Goal: Information Seeking & Learning: Learn about a topic

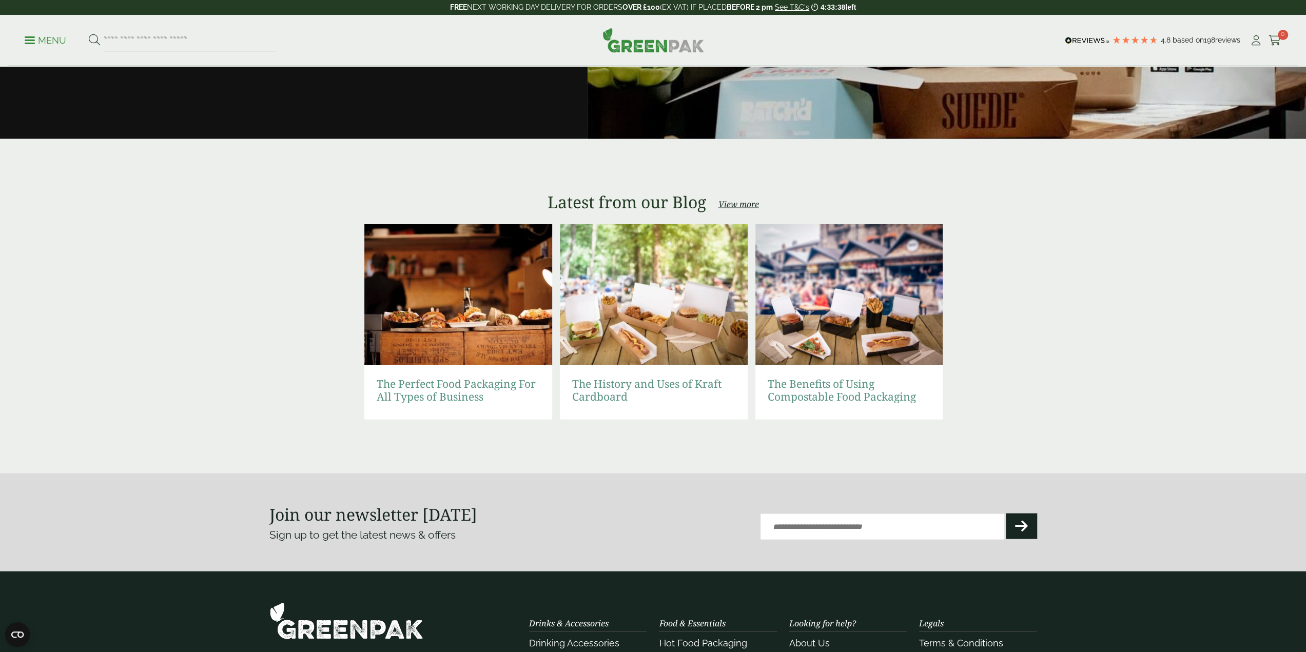
scroll to position [1950, 0]
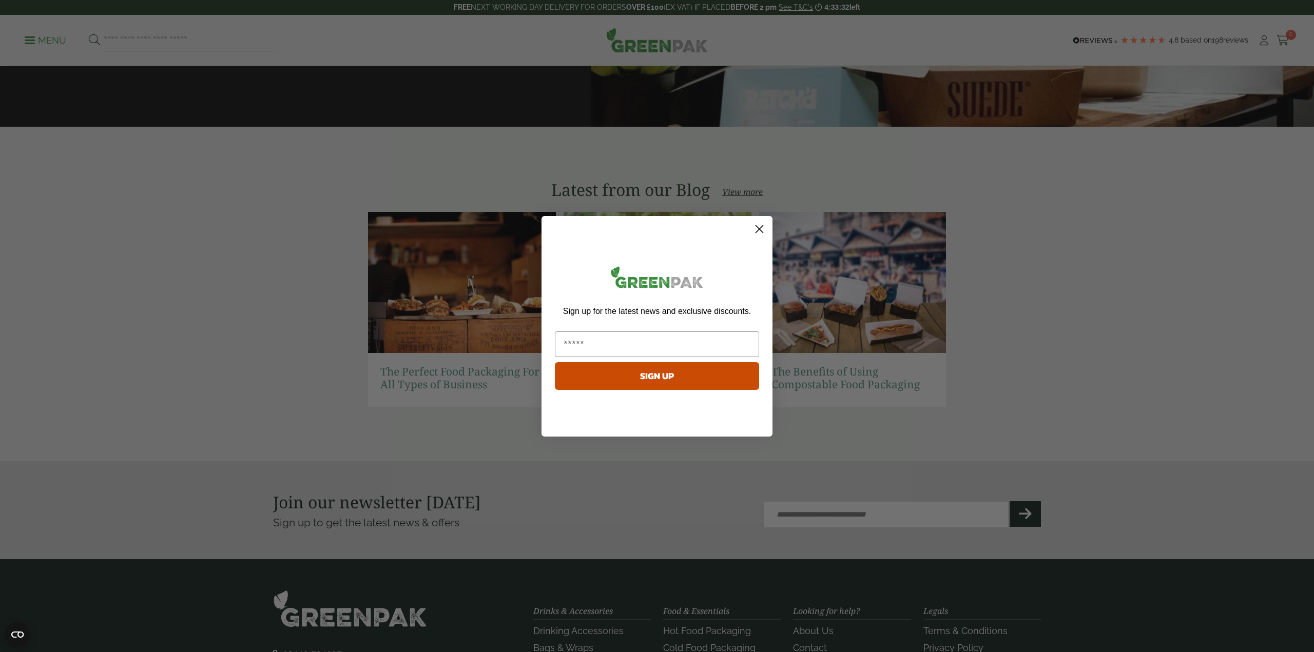
click at [760, 225] on circle "Close dialog" at bounding box center [759, 228] width 17 height 17
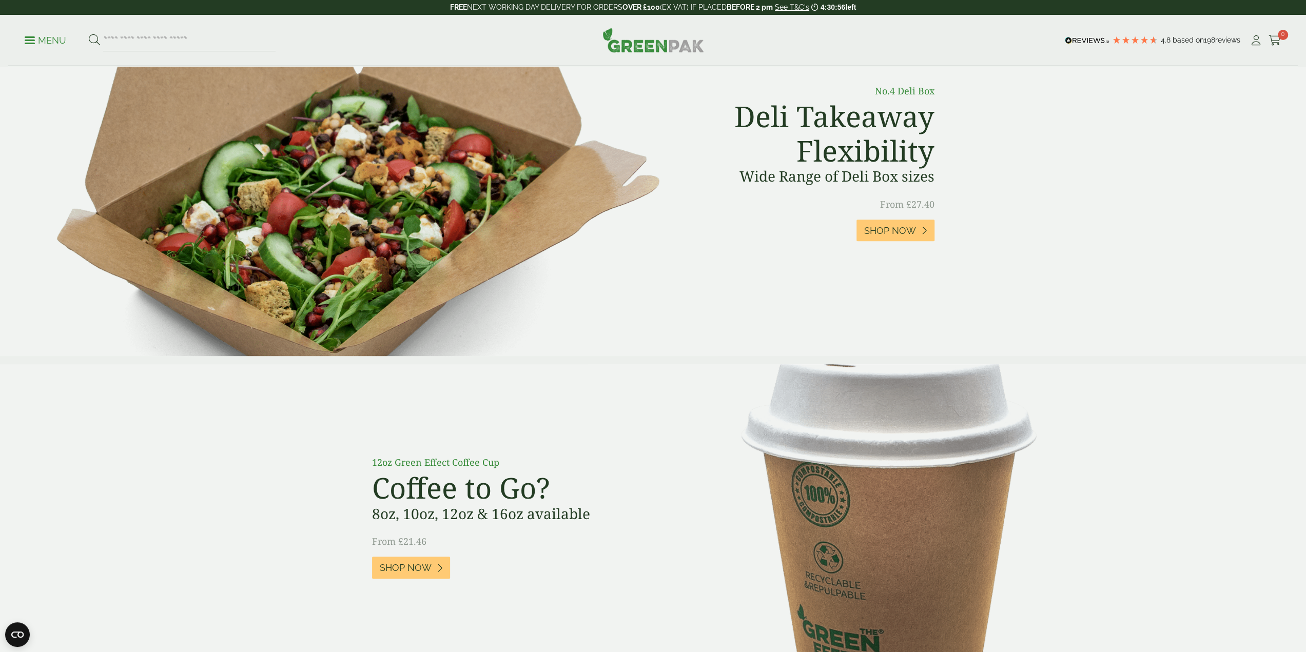
scroll to position [439, 0]
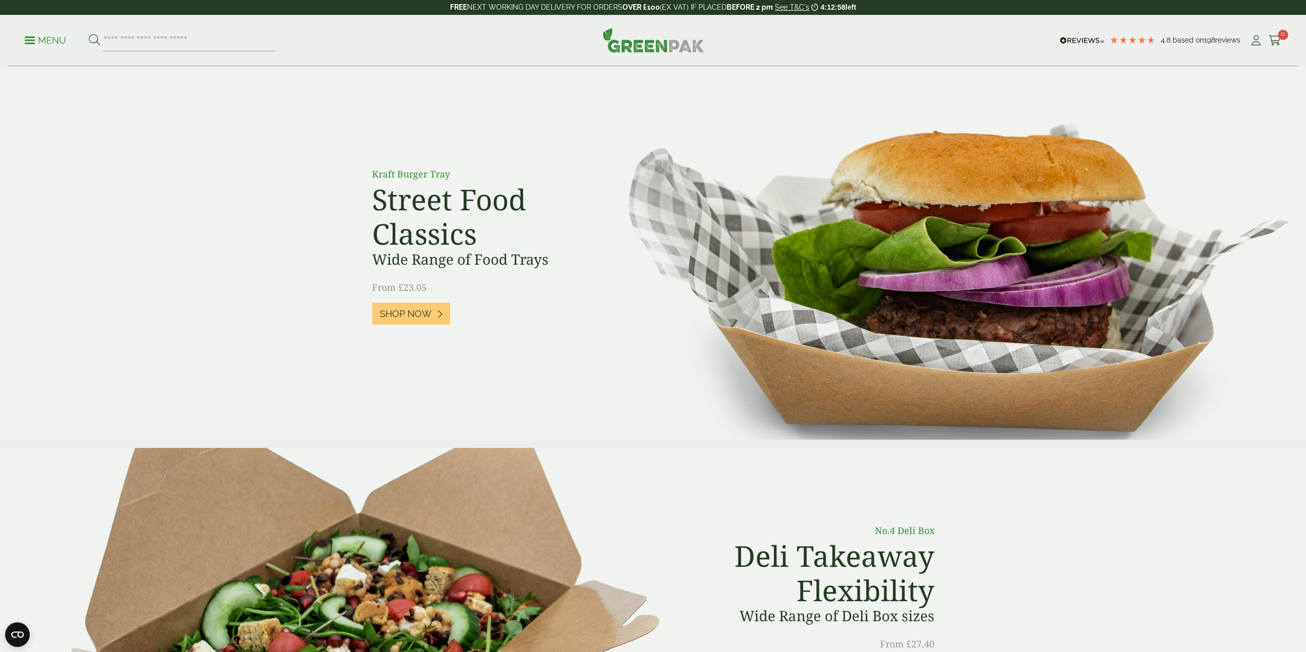
click at [32, 44] on p "Menu" at bounding box center [46, 40] width 42 height 12
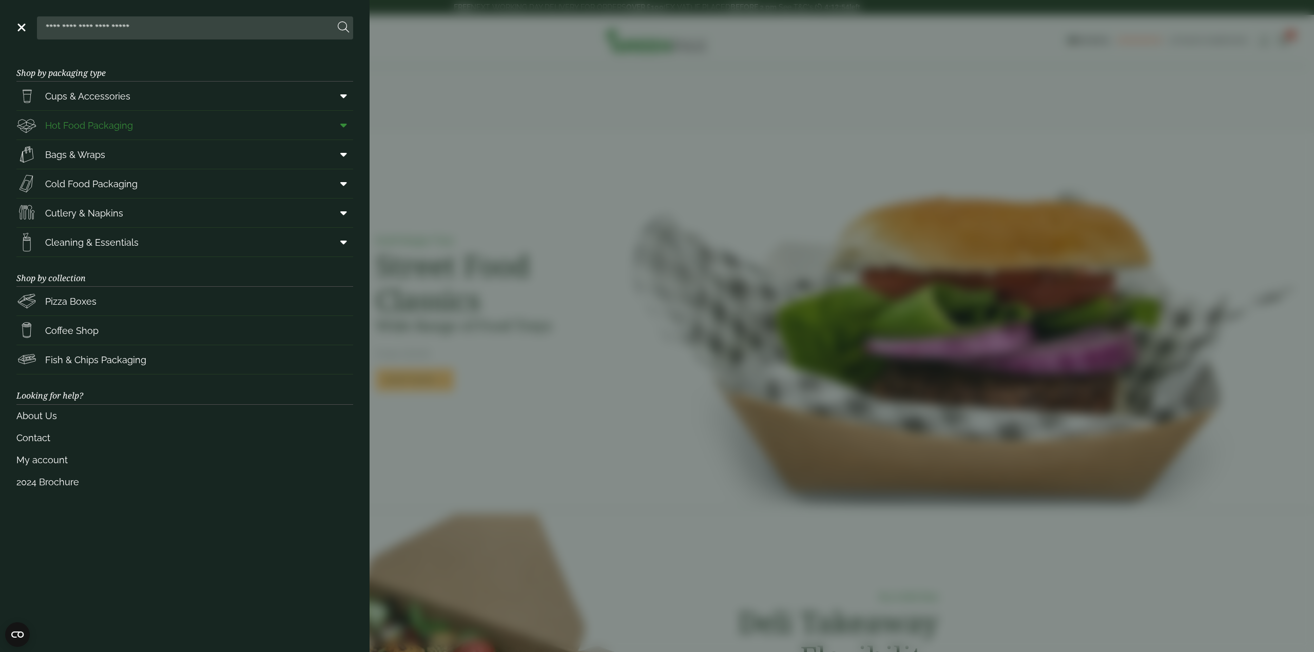
click at [92, 130] on span "Hot Food Packaging" at bounding box center [89, 126] width 88 height 14
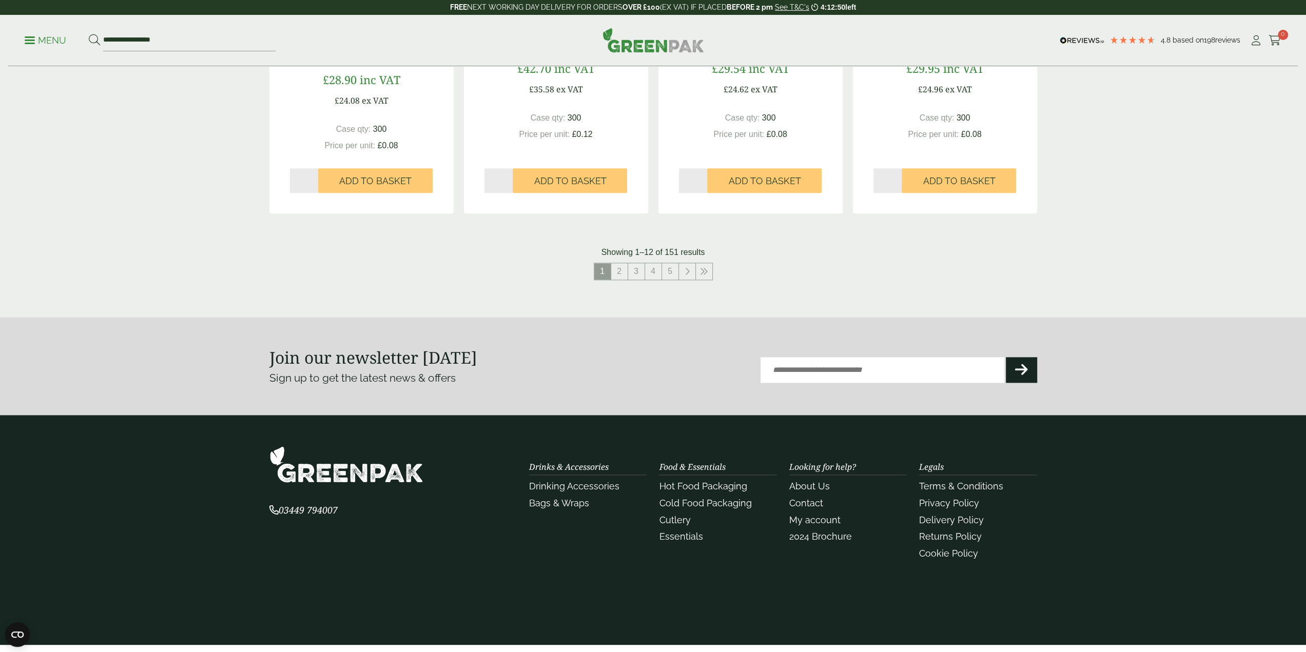
scroll to position [1131, 0]
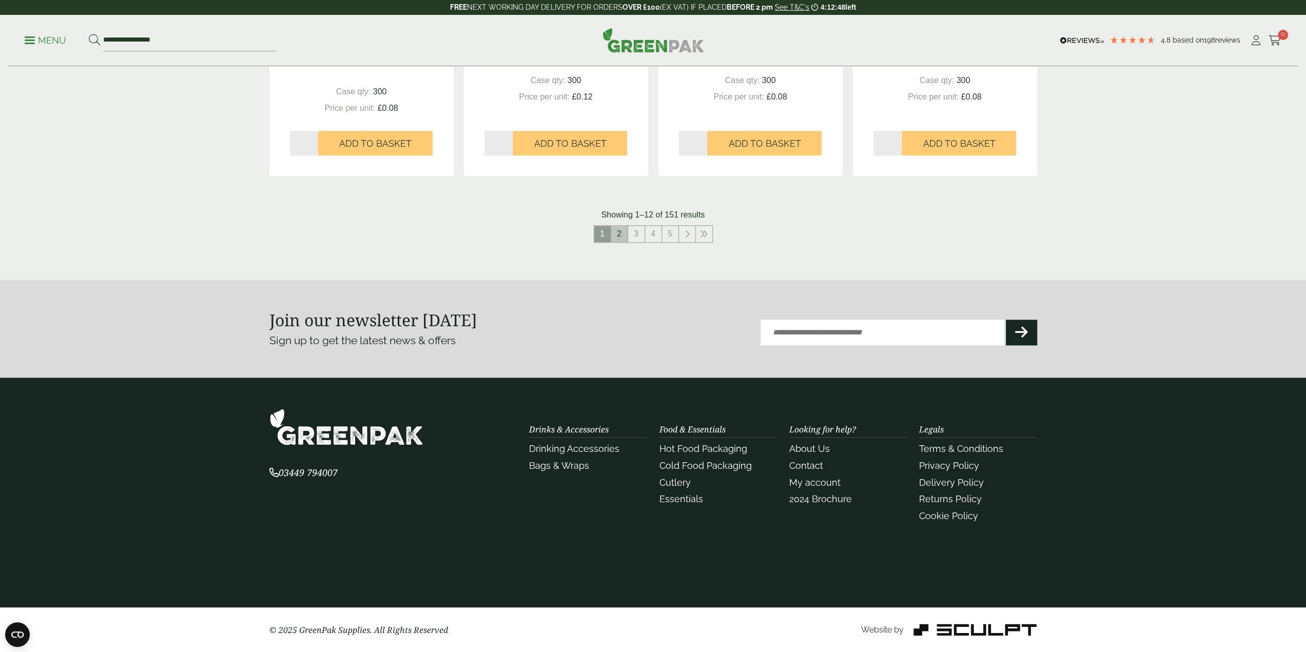
click at [619, 233] on link "2" at bounding box center [619, 234] width 16 height 16
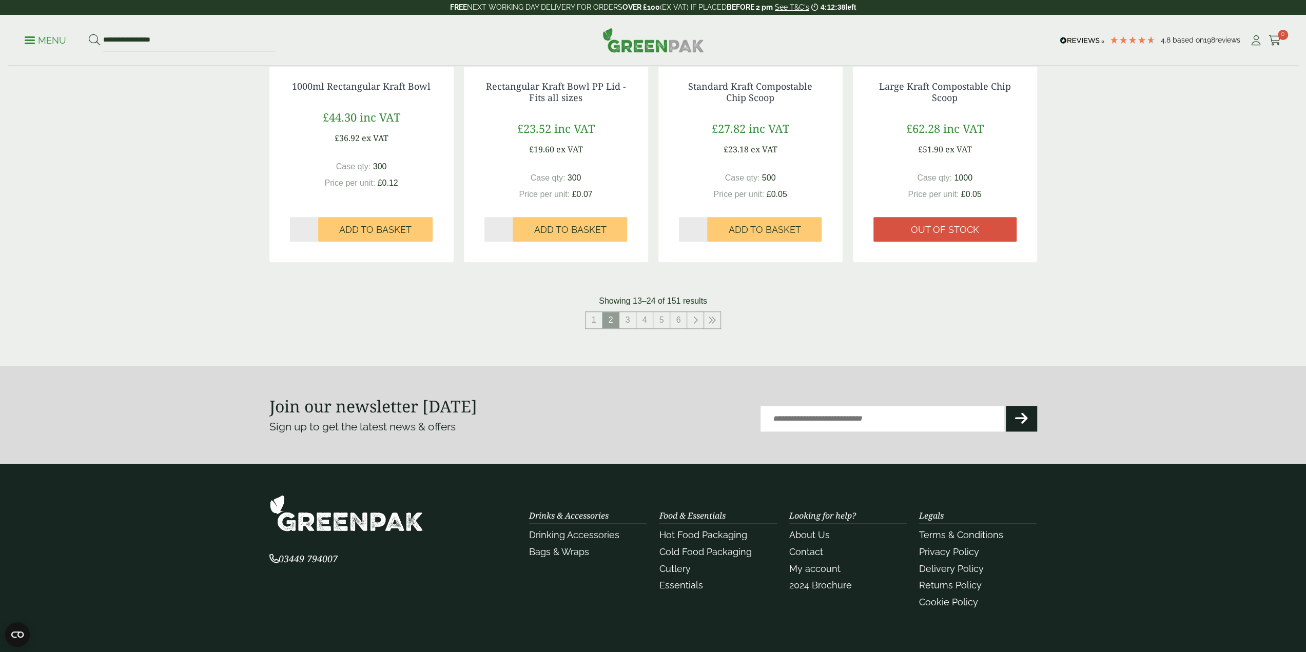
scroll to position [1080, 0]
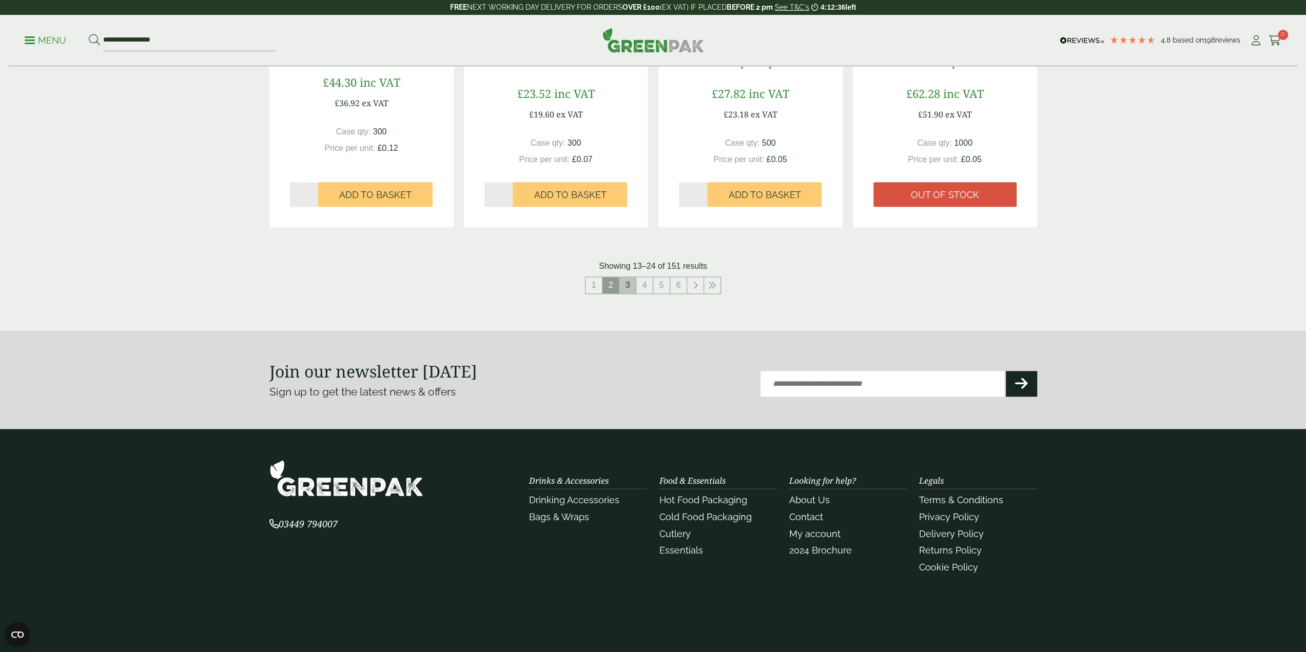
click at [625, 283] on link "3" at bounding box center [627, 285] width 16 height 16
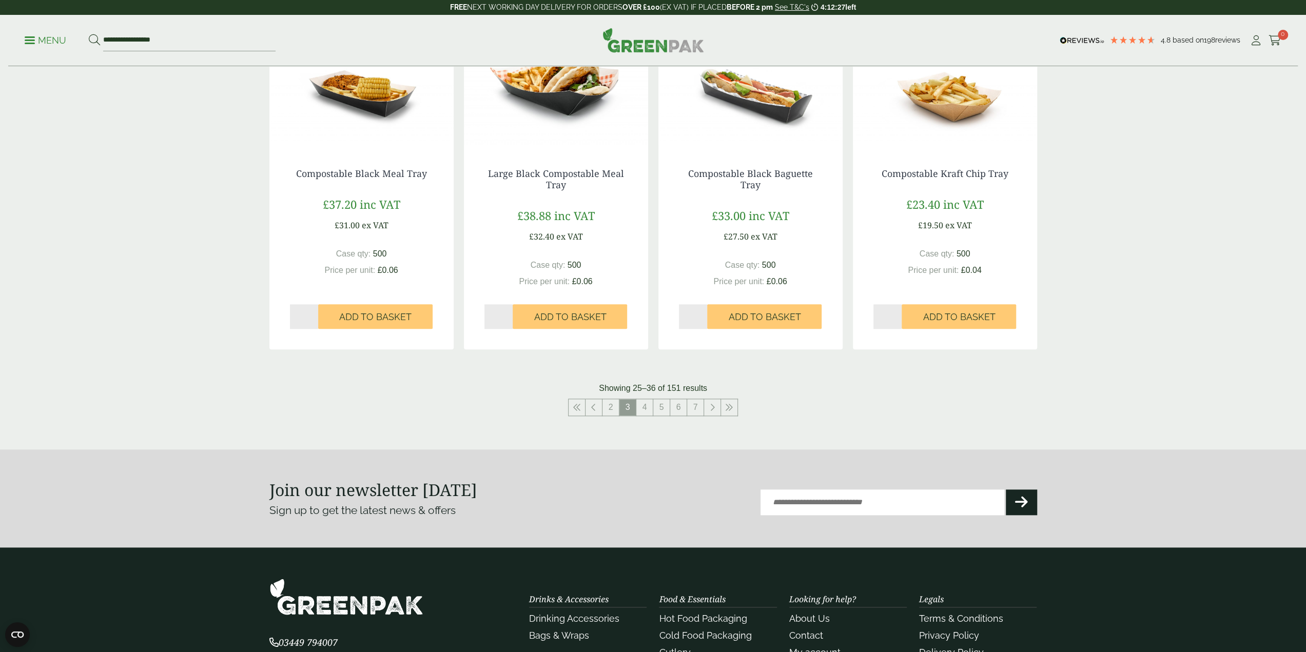
scroll to position [977, 0]
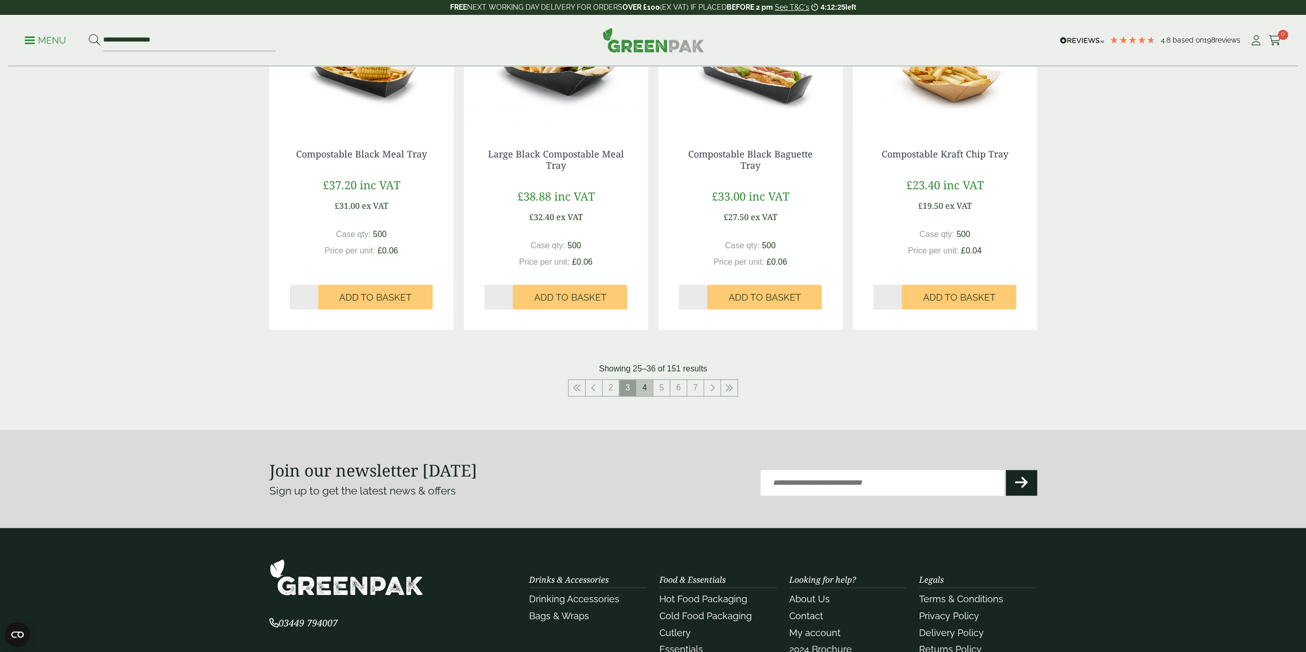
click at [639, 382] on link "4" at bounding box center [644, 388] width 16 height 16
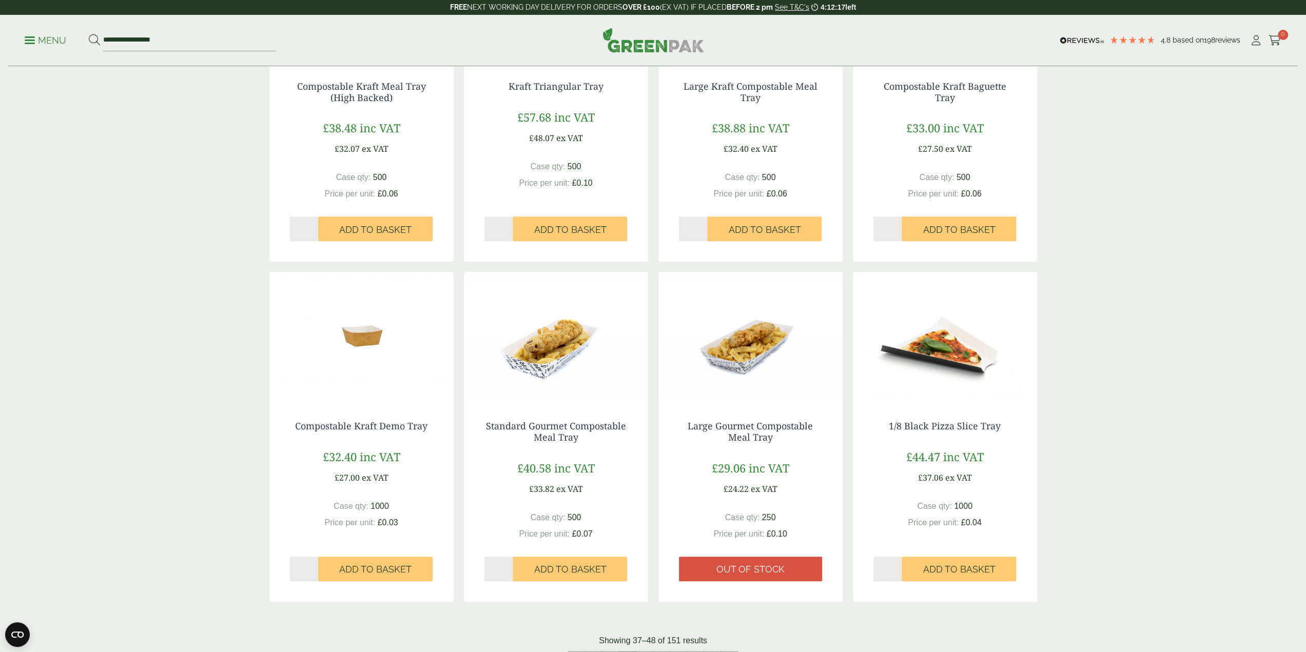
scroll to position [772, 0]
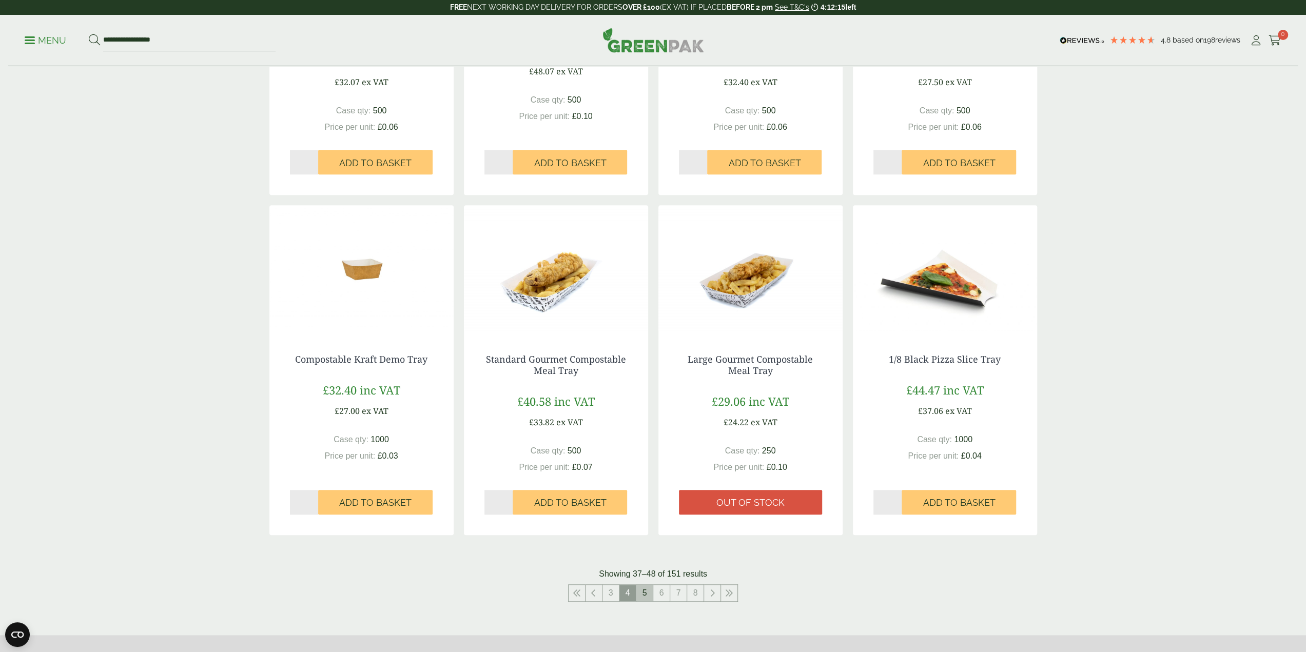
click at [647, 594] on link "5" at bounding box center [644, 593] width 16 height 16
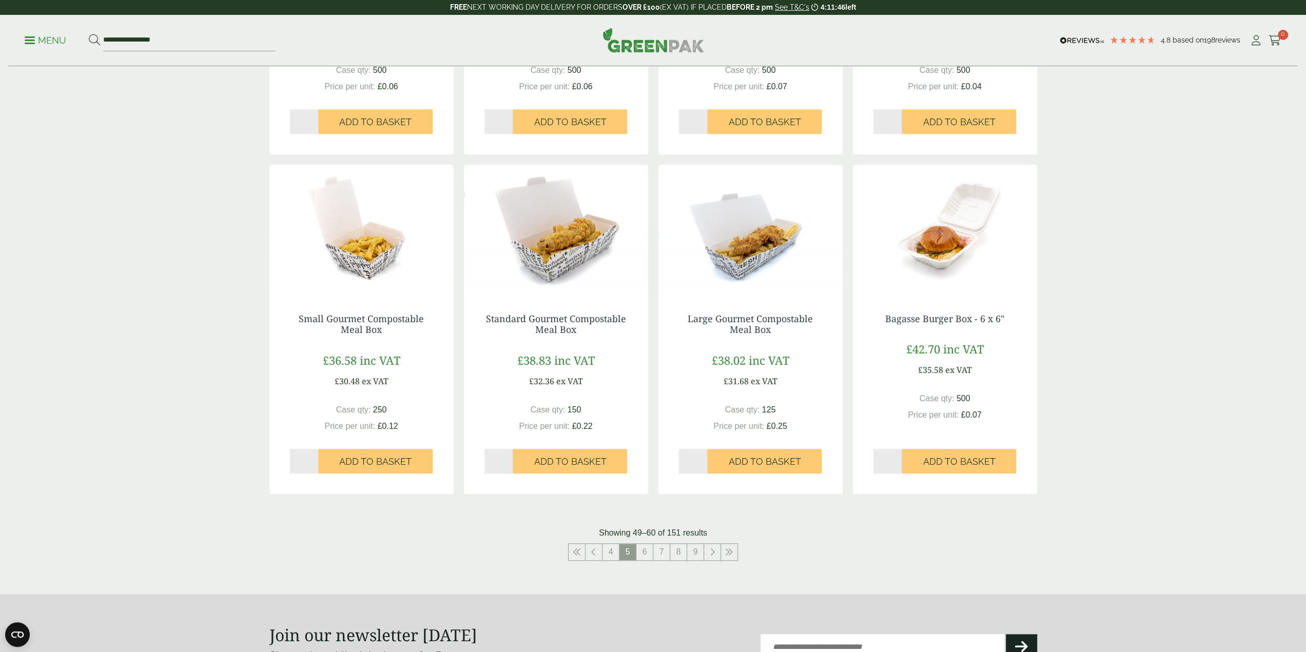
scroll to position [874, 0]
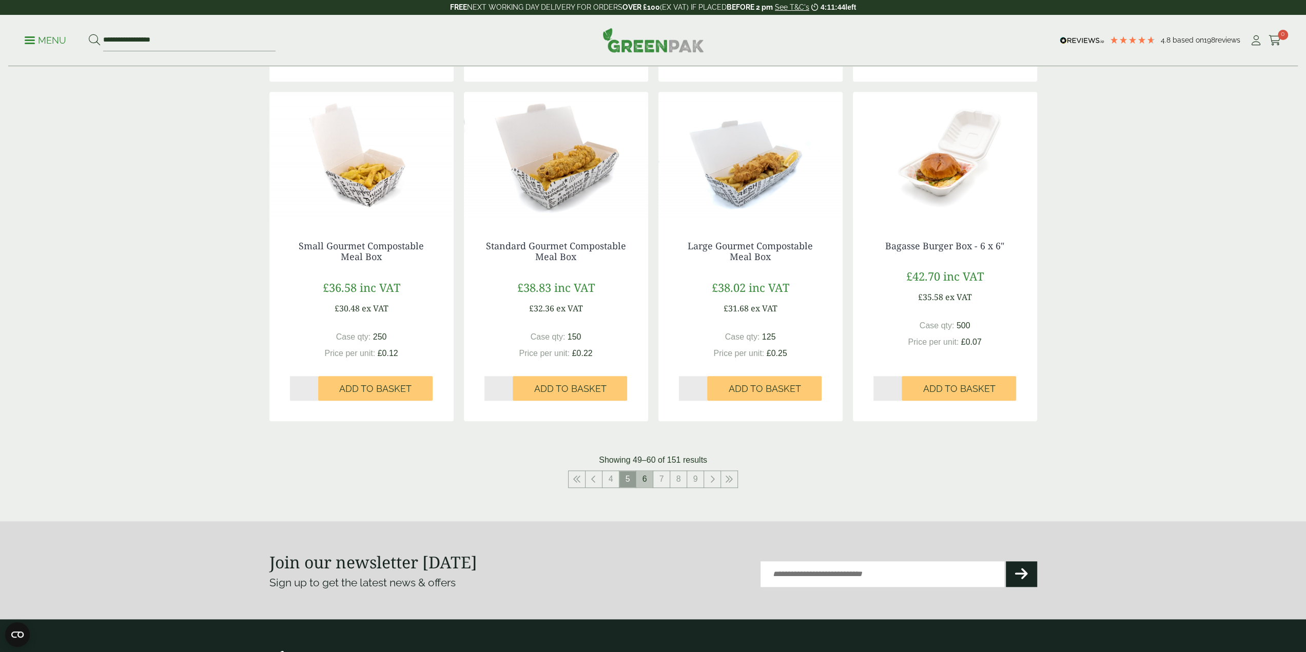
click at [644, 477] on link "6" at bounding box center [644, 479] width 16 height 16
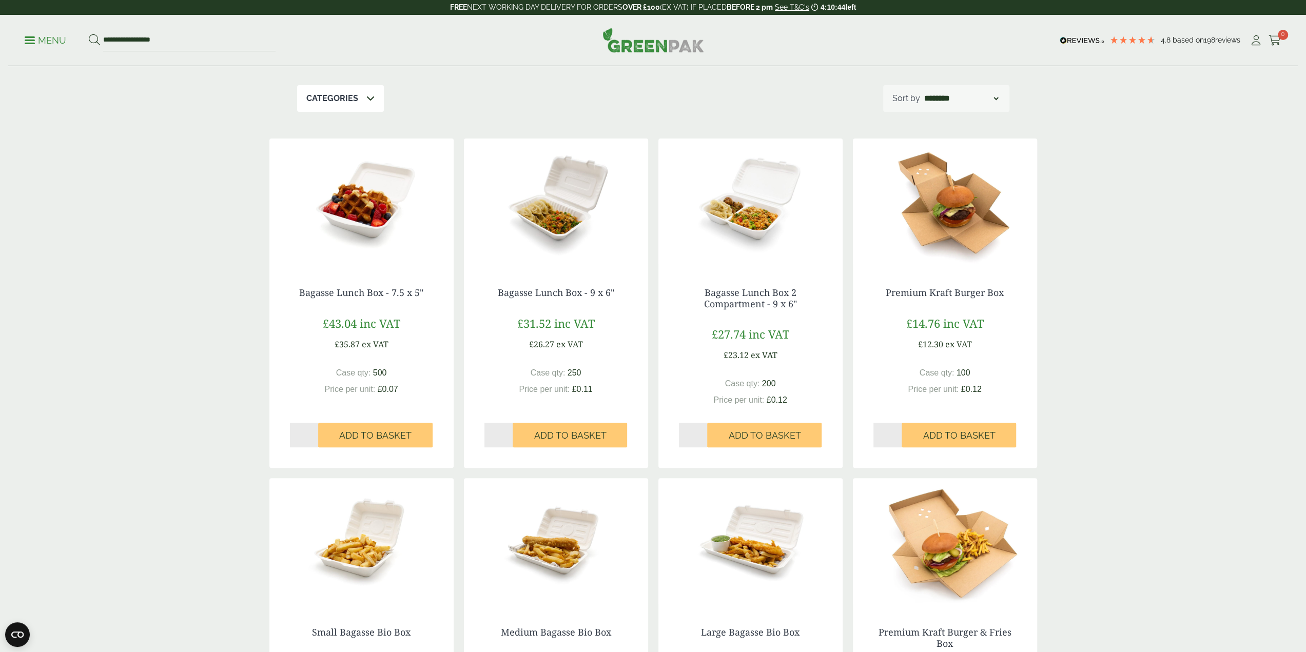
scroll to position [156, 0]
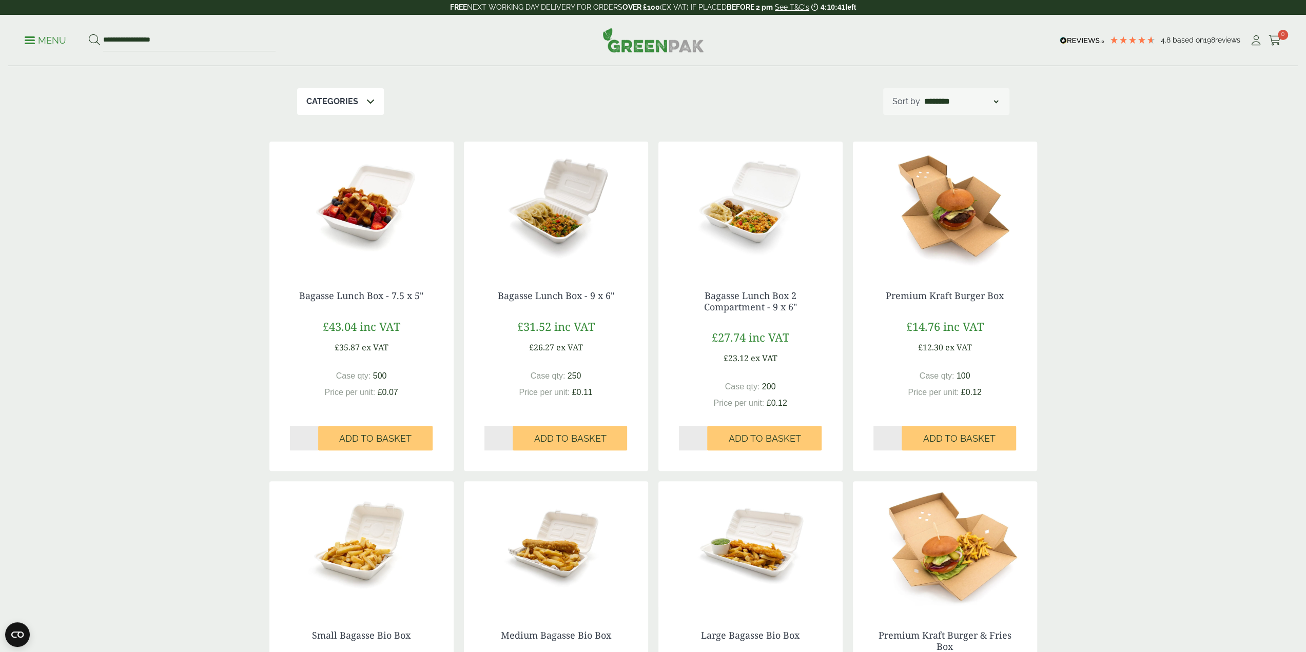
drag, startPoint x: 568, startPoint y: 237, endPoint x: 560, endPoint y: 229, distance: 10.9
click at [560, 229] on img at bounding box center [556, 206] width 184 height 128
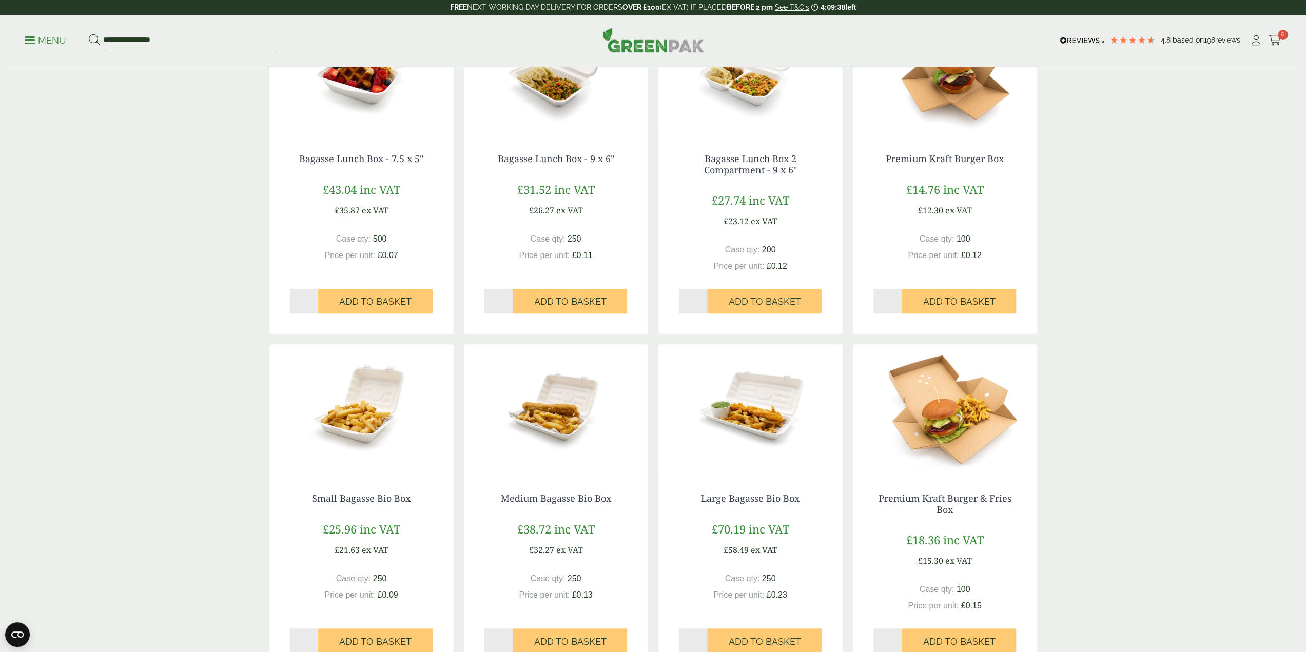
scroll to position [310, 0]
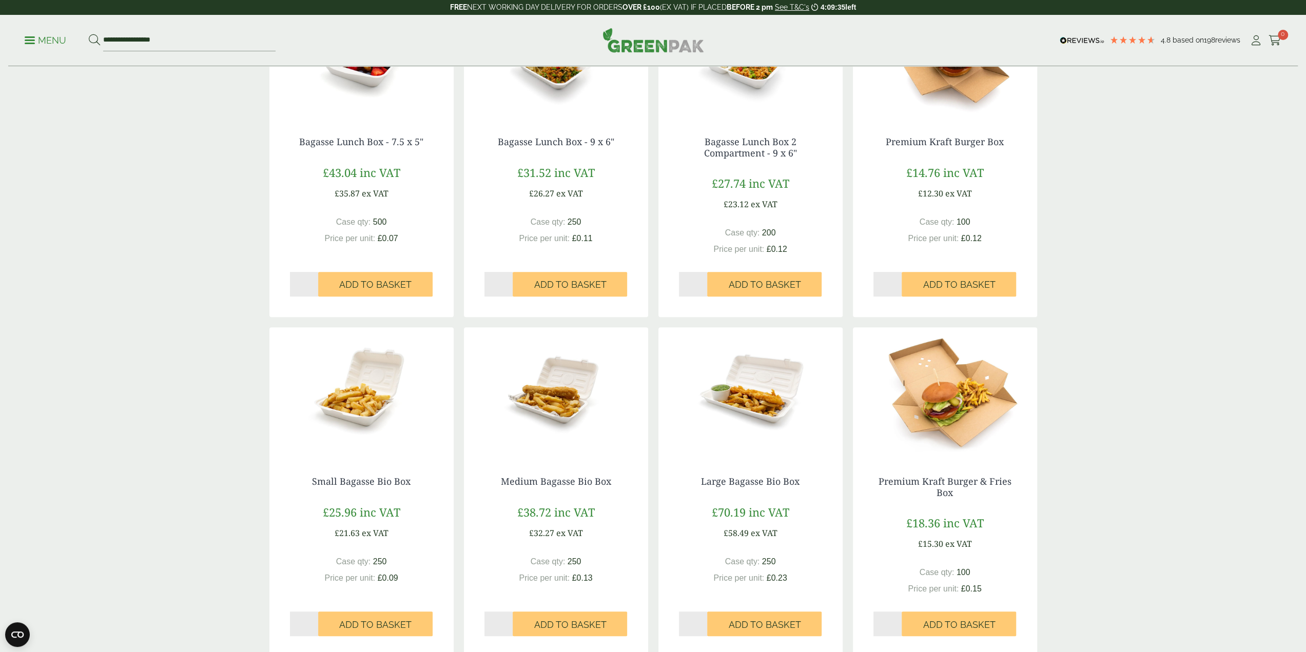
click at [385, 406] on img at bounding box center [361, 391] width 184 height 128
click at [541, 404] on img at bounding box center [556, 391] width 184 height 128
click at [763, 393] on img at bounding box center [750, 391] width 184 height 128
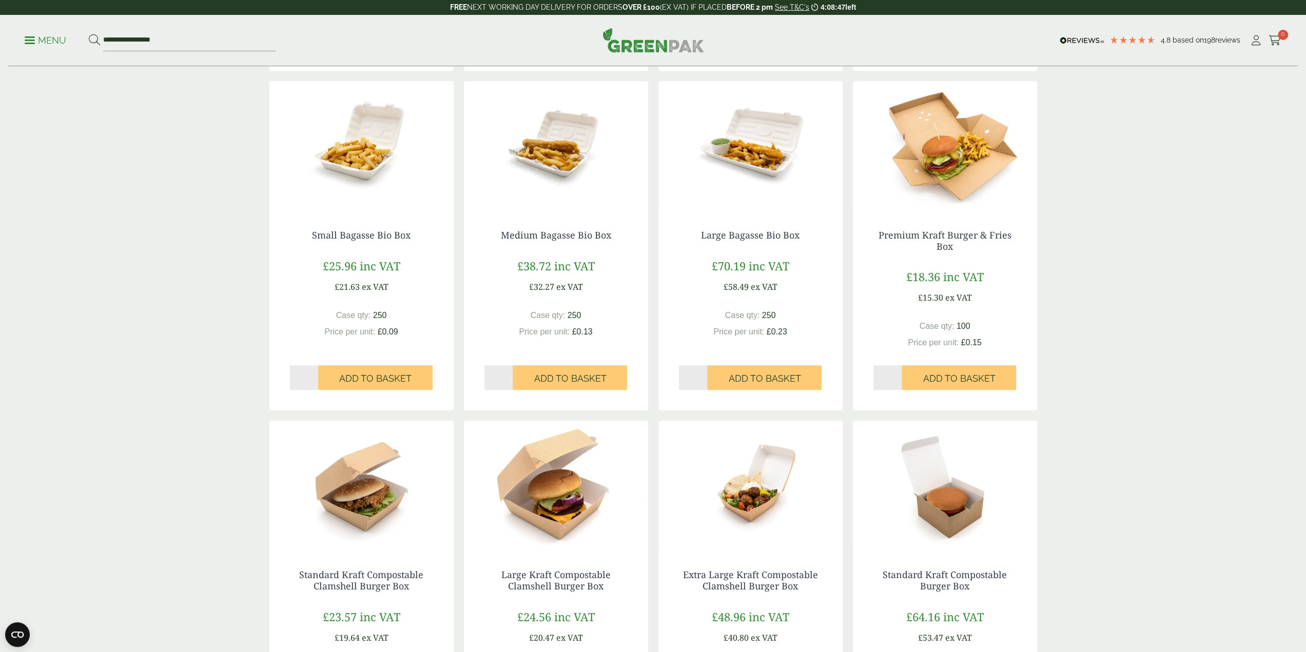
scroll to position [618, 0]
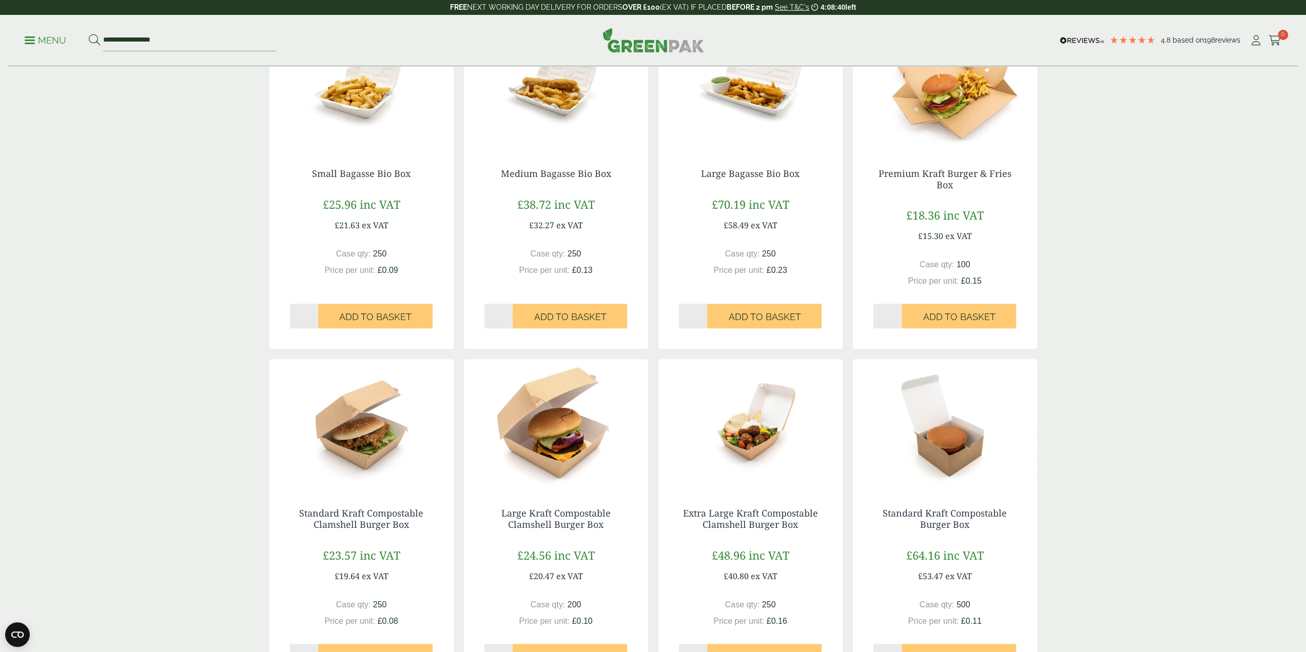
click at [391, 445] on img at bounding box center [361, 423] width 184 height 128
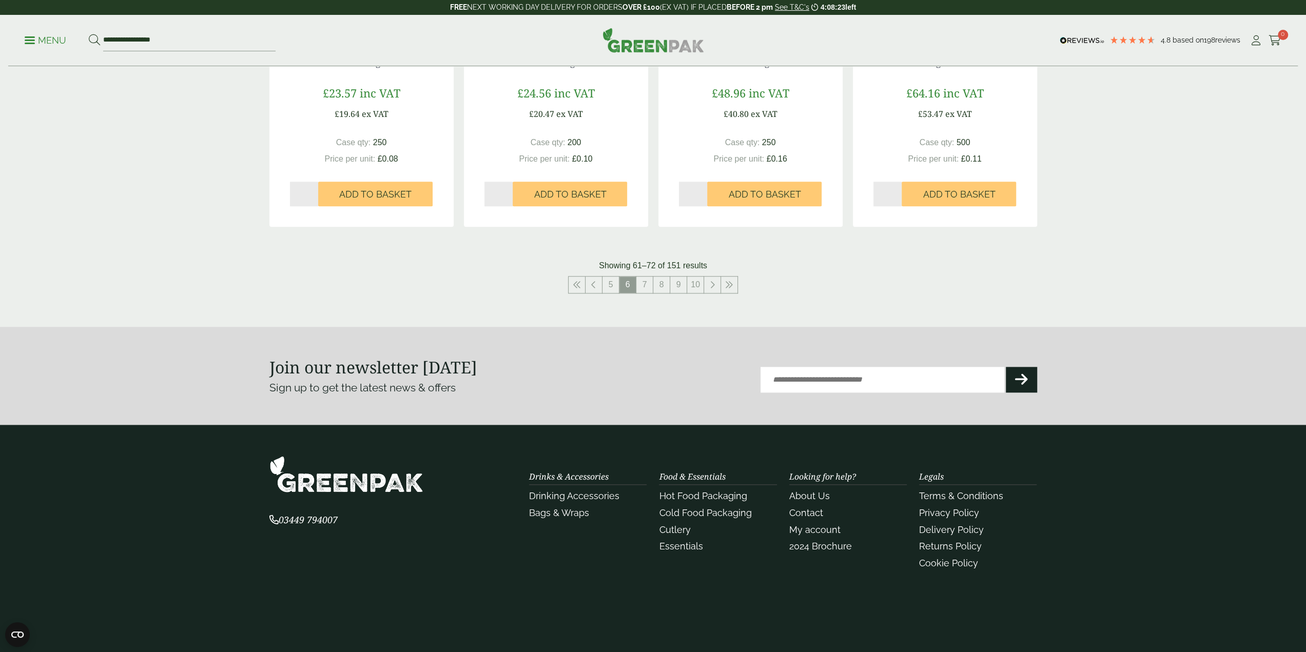
scroll to position [1127, 0]
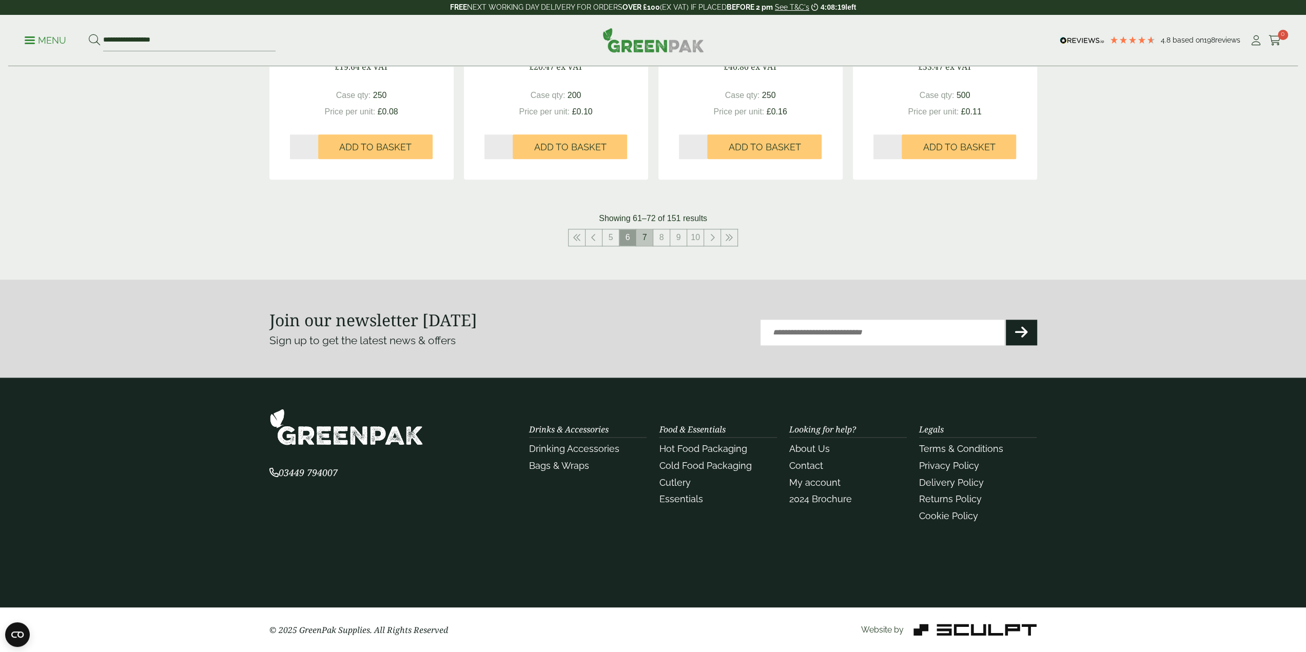
click at [646, 242] on link "7" at bounding box center [644, 237] width 16 height 16
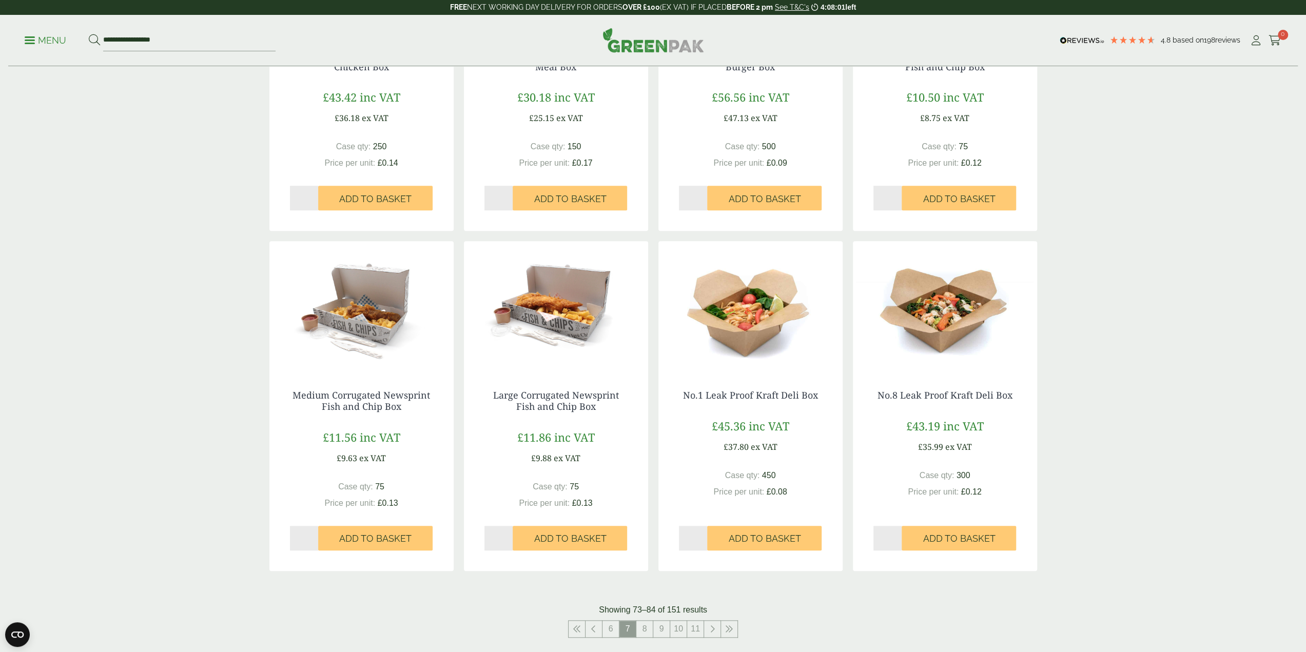
scroll to position [770, 0]
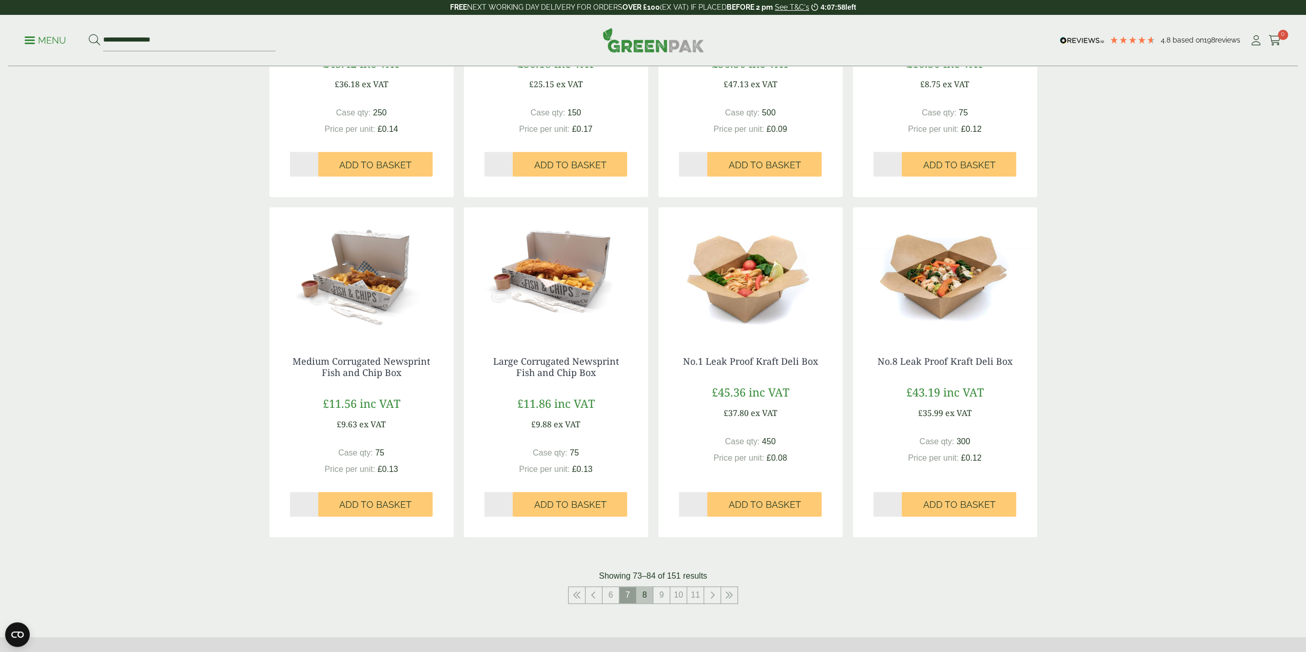
click at [646, 596] on link "8" at bounding box center [644, 595] width 16 height 16
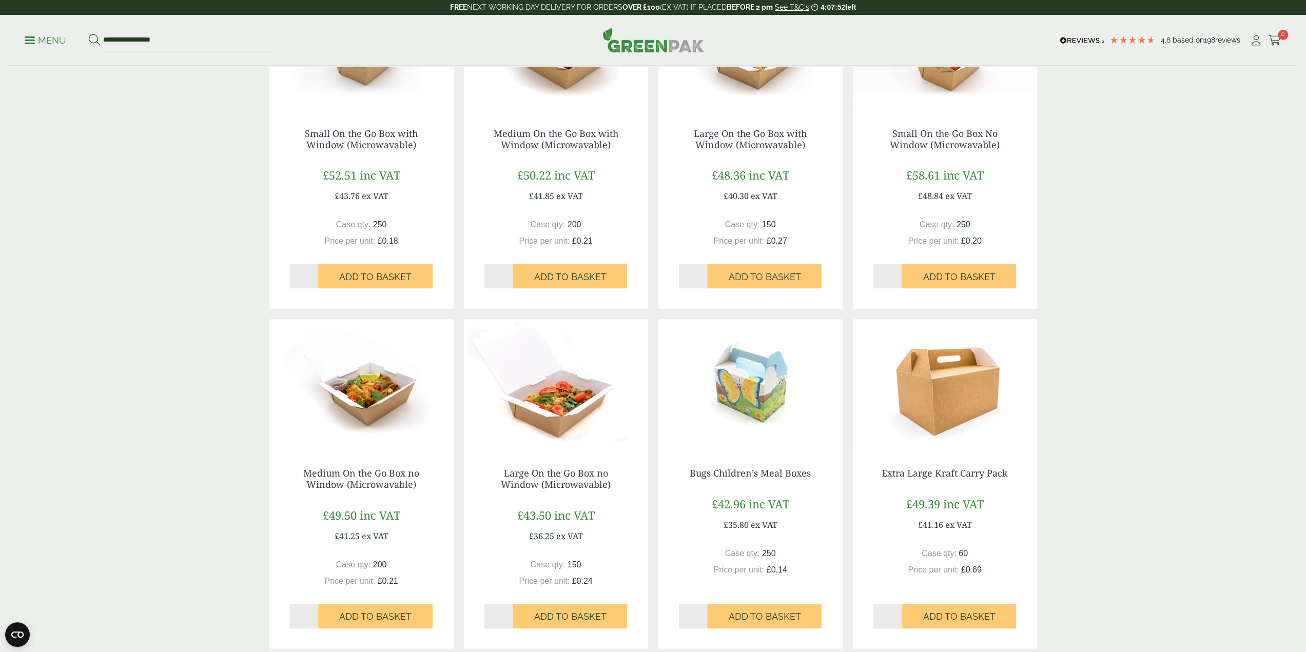
scroll to position [718, 0]
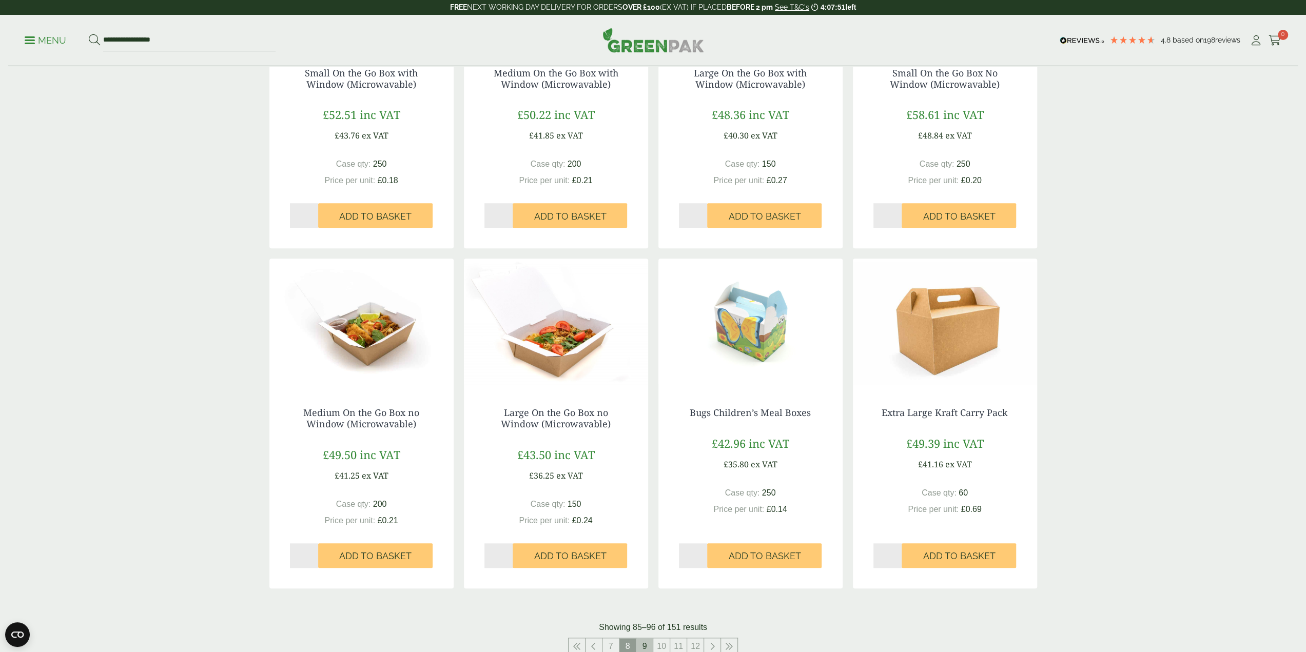
click at [643, 647] on link "9" at bounding box center [644, 646] width 16 height 16
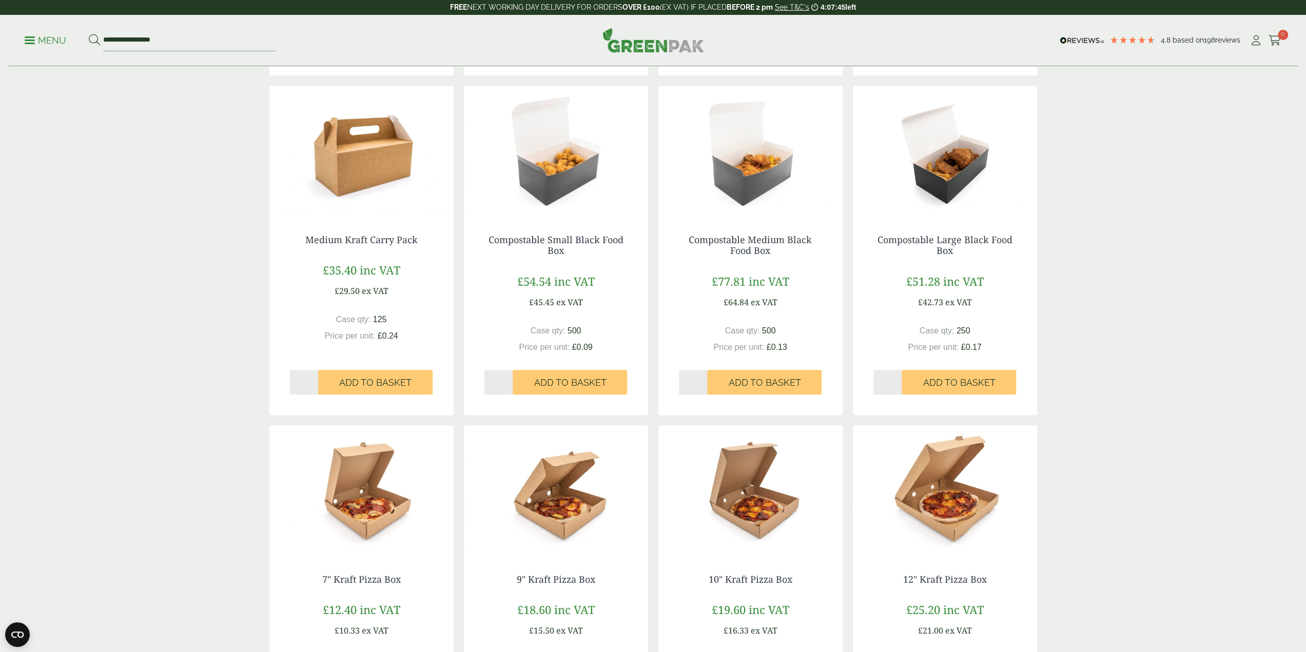
scroll to position [718, 0]
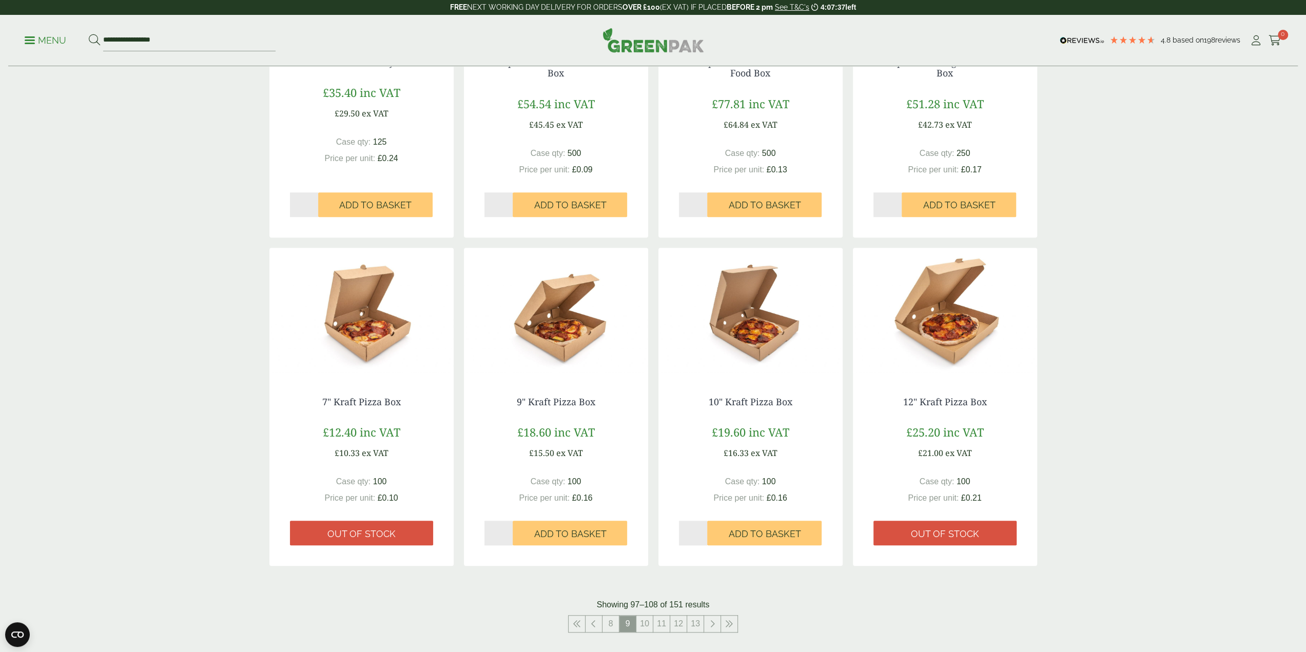
click at [756, 351] on img at bounding box center [750, 312] width 184 height 128
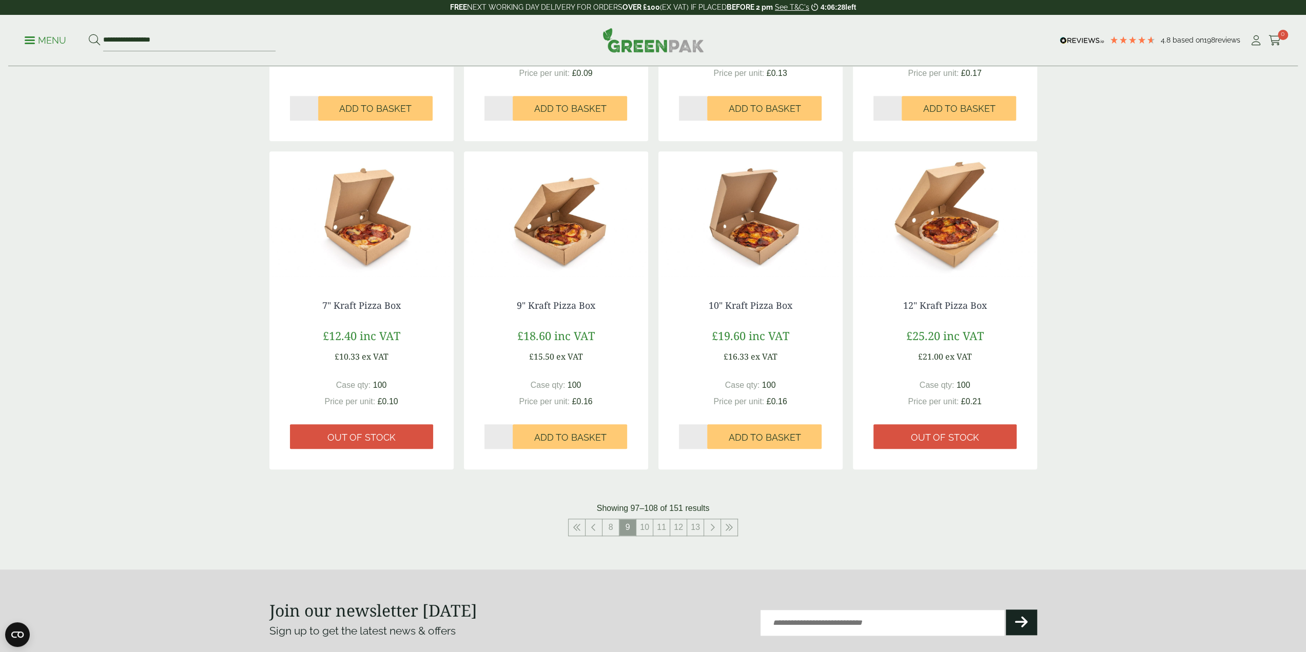
scroll to position [975, 0]
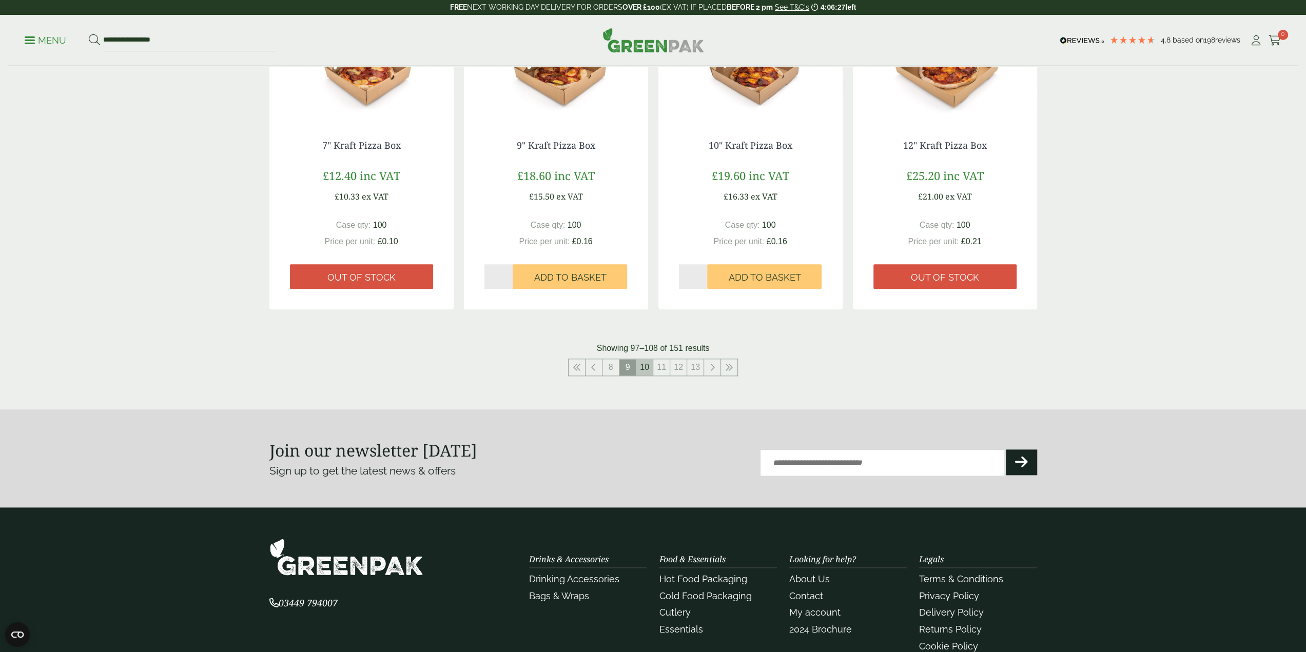
click at [643, 366] on link "10" at bounding box center [644, 367] width 16 height 16
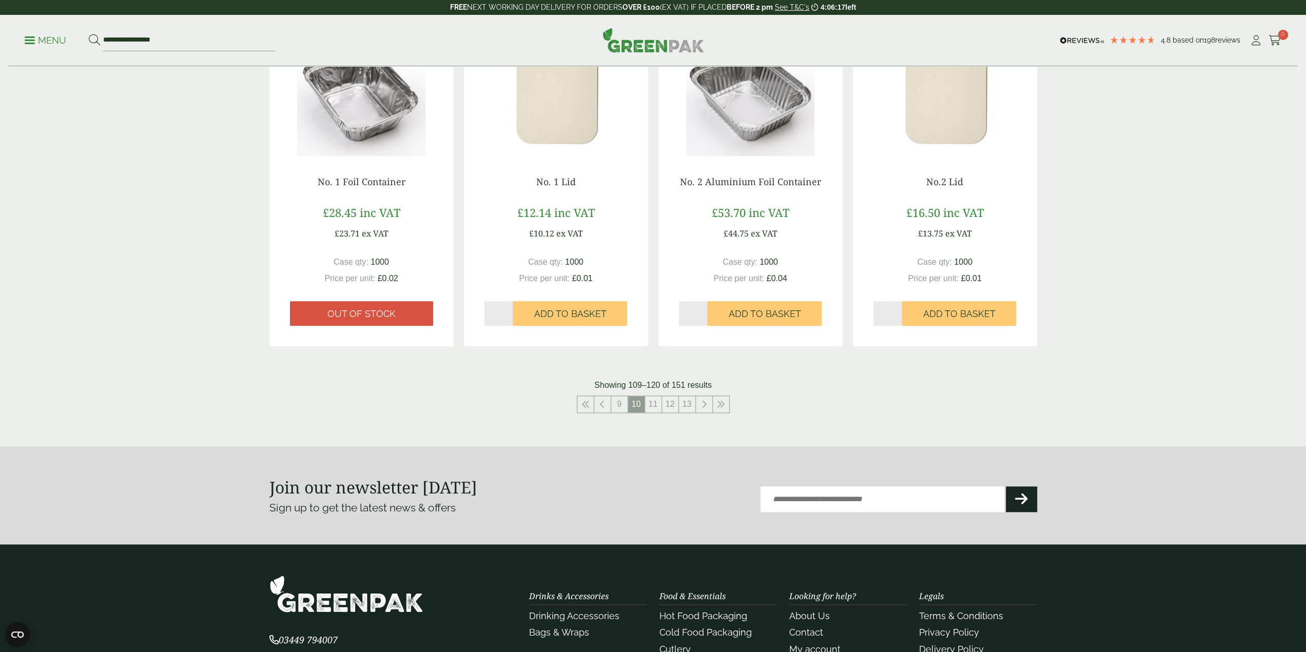
scroll to position [1026, 0]
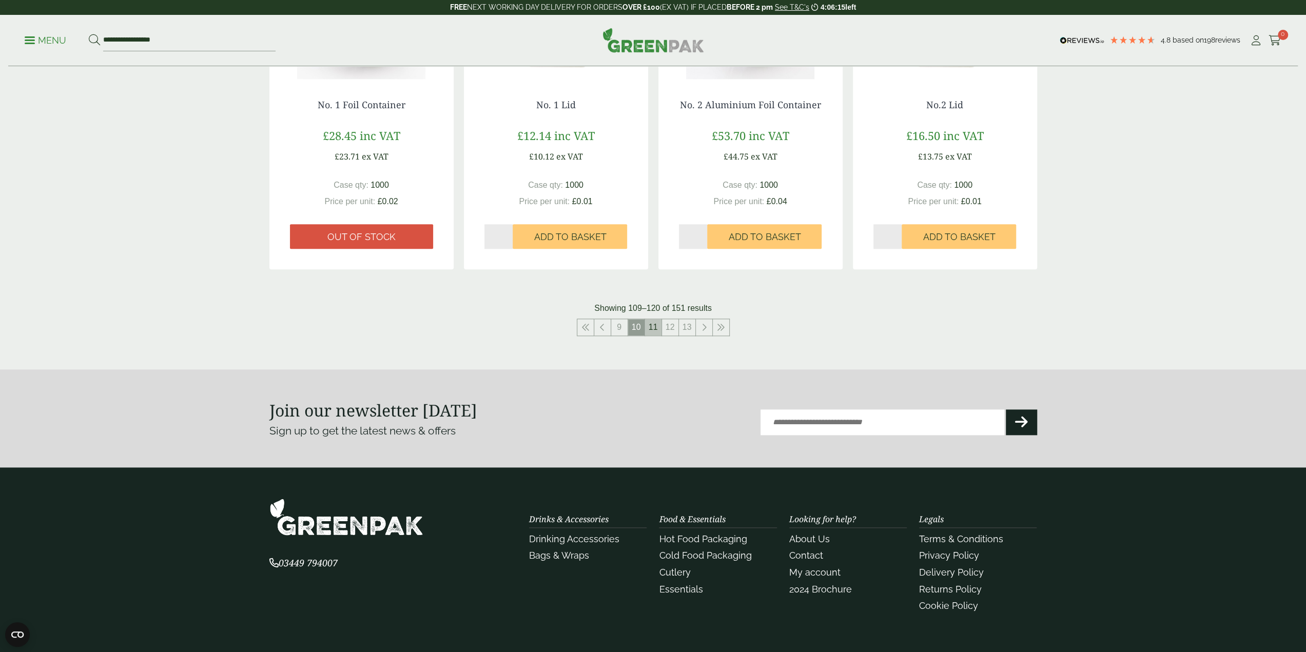
click at [653, 326] on link "11" at bounding box center [653, 327] width 16 height 16
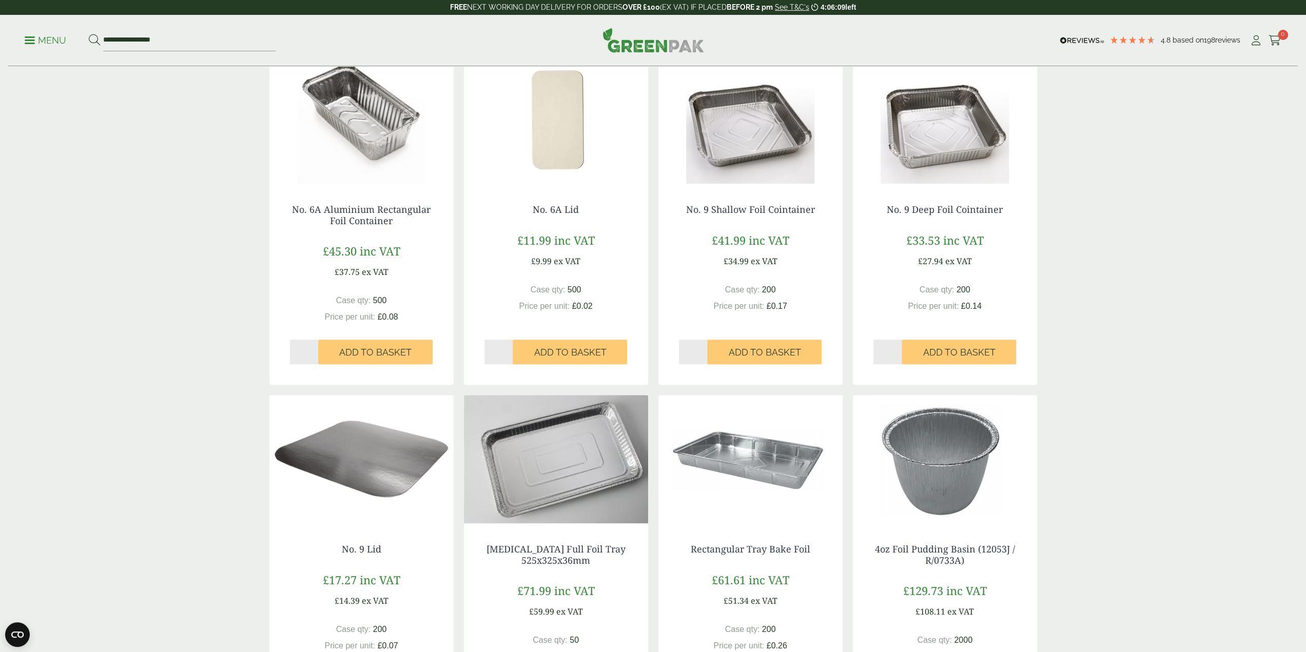
scroll to position [205, 0]
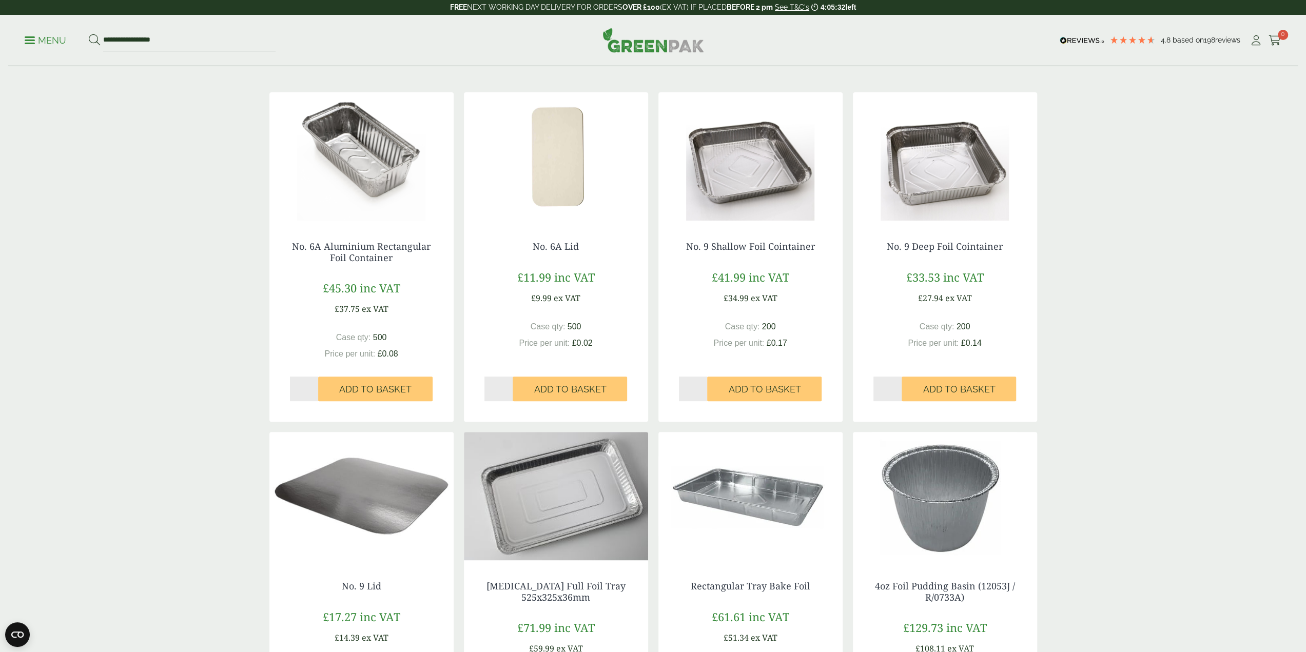
click at [740, 194] on img at bounding box center [750, 156] width 184 height 128
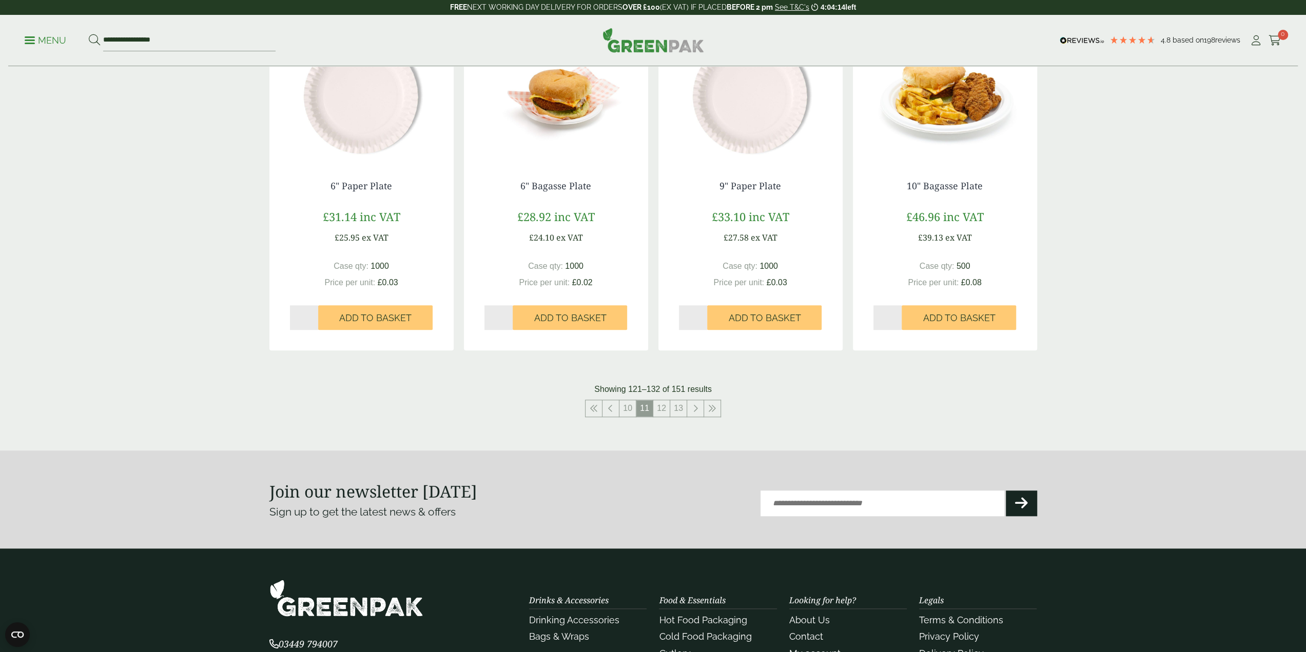
scroll to position [975, 0]
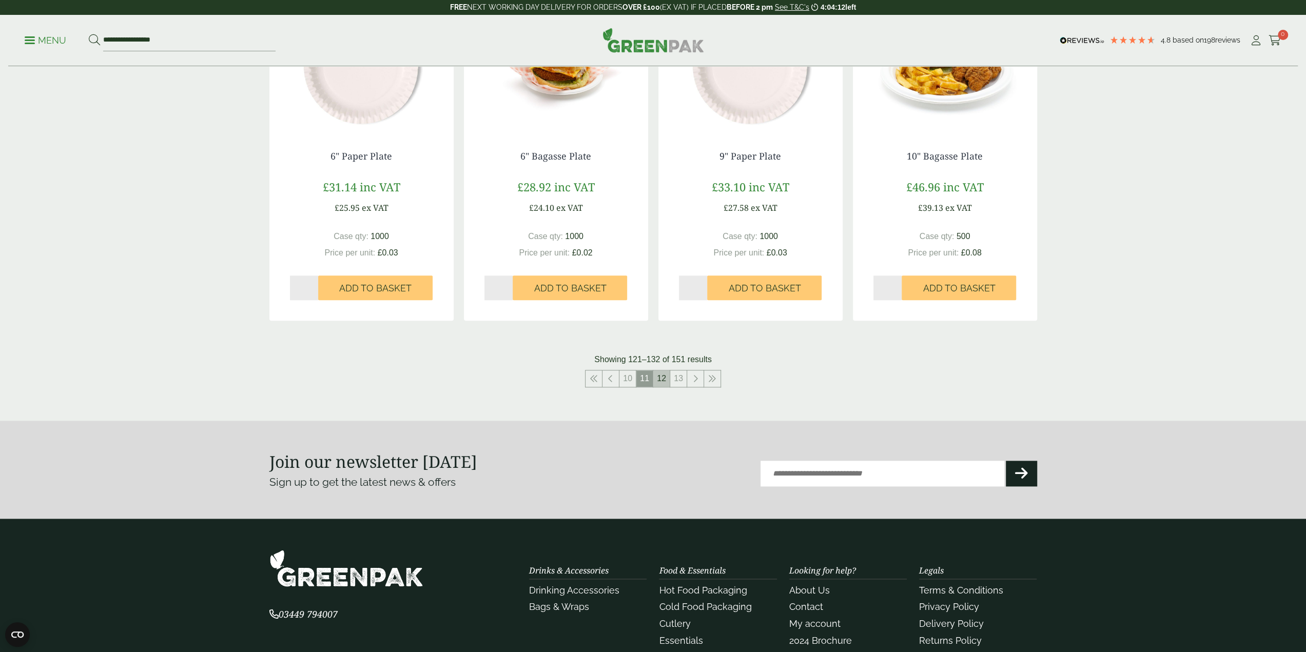
click at [660, 380] on link "12" at bounding box center [661, 378] width 16 height 16
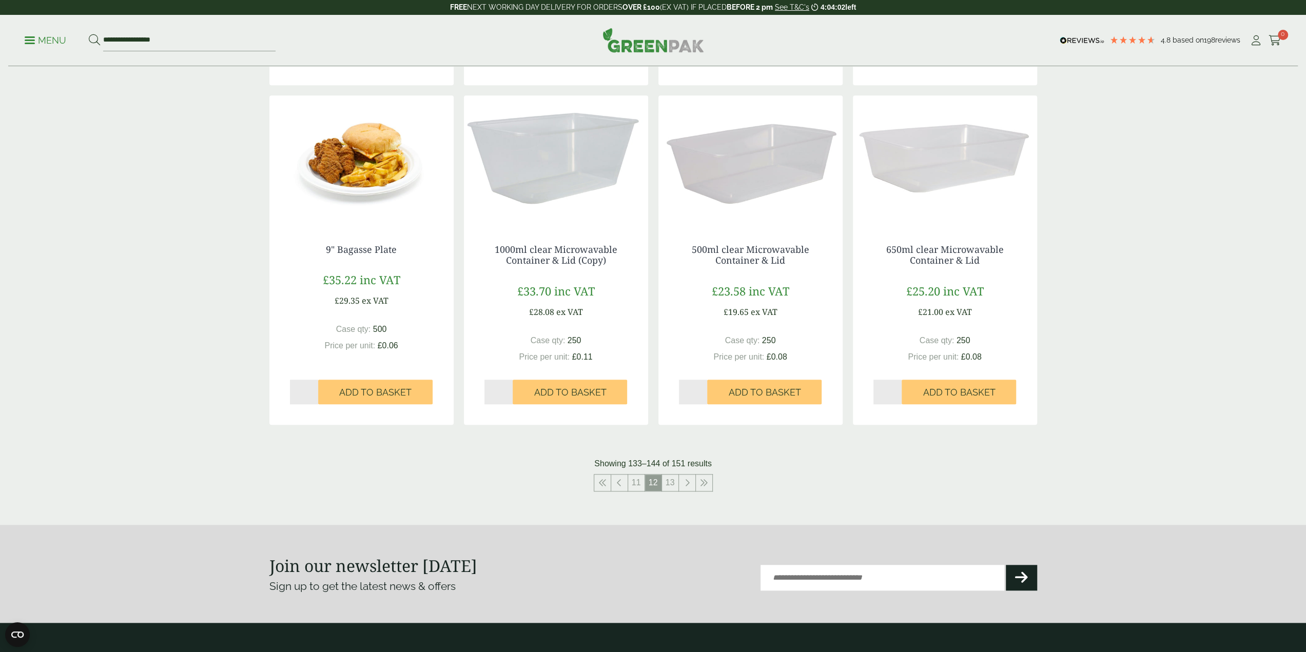
scroll to position [924, 0]
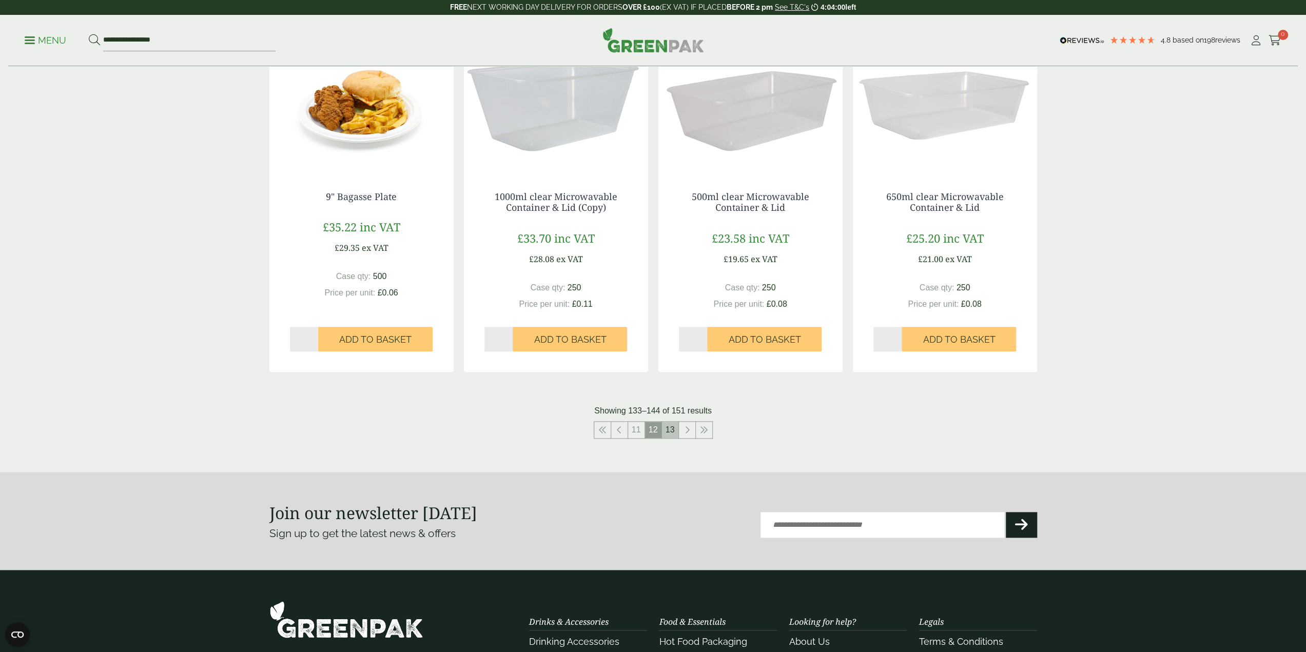
click at [672, 427] on link "13" at bounding box center [670, 430] width 16 height 16
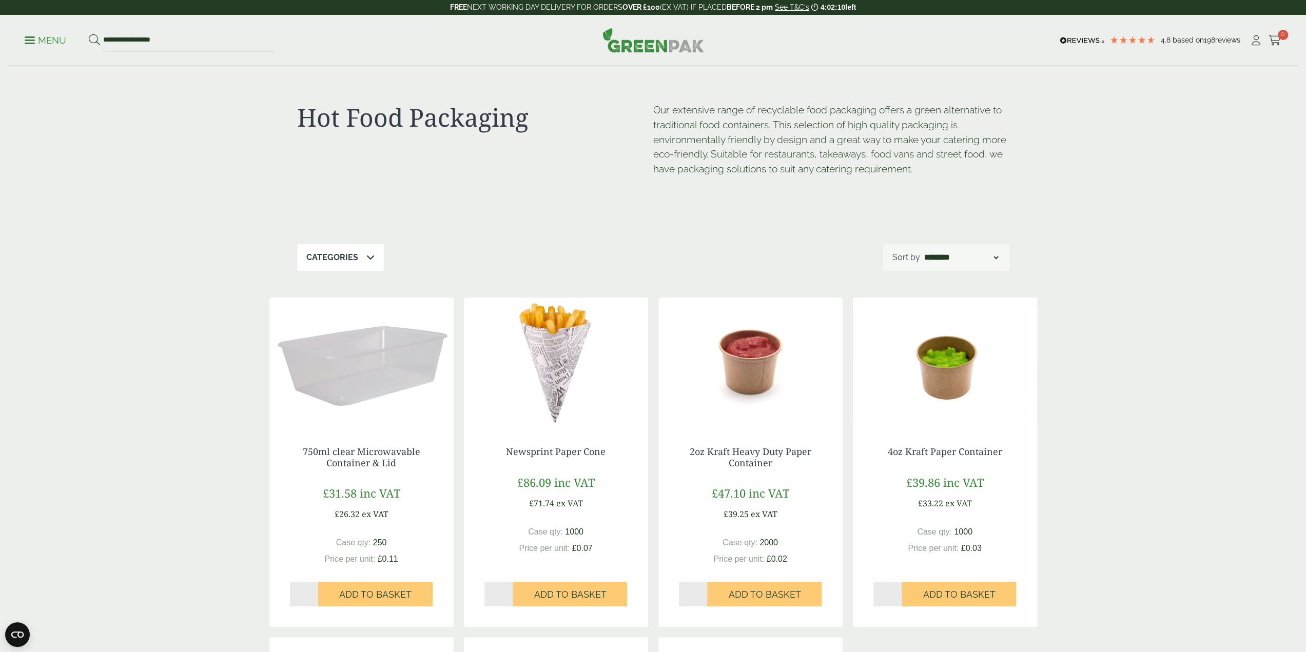
click at [45, 42] on p "Menu" at bounding box center [46, 40] width 42 height 12
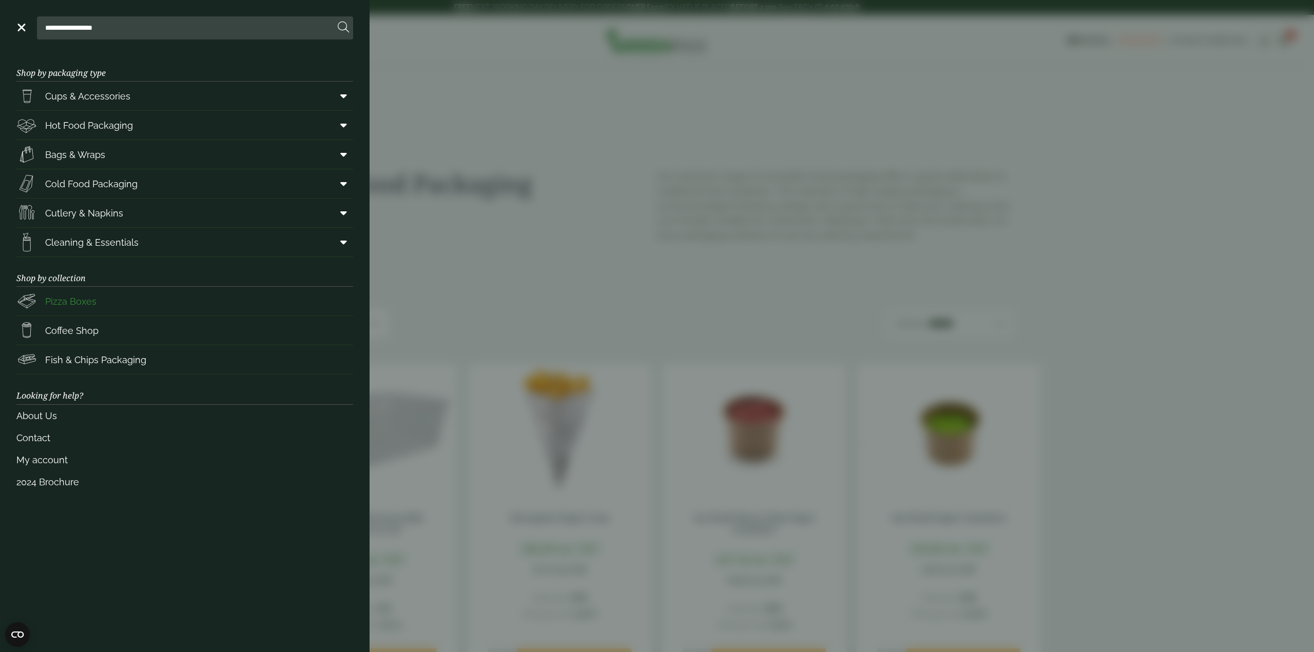
click at [74, 303] on span "Pizza Boxes" at bounding box center [70, 302] width 51 height 14
click at [56, 151] on span "Bags & Wraps" at bounding box center [75, 155] width 60 height 14
click at [71, 188] on span "Cold Food Packaging" at bounding box center [91, 184] width 92 height 14
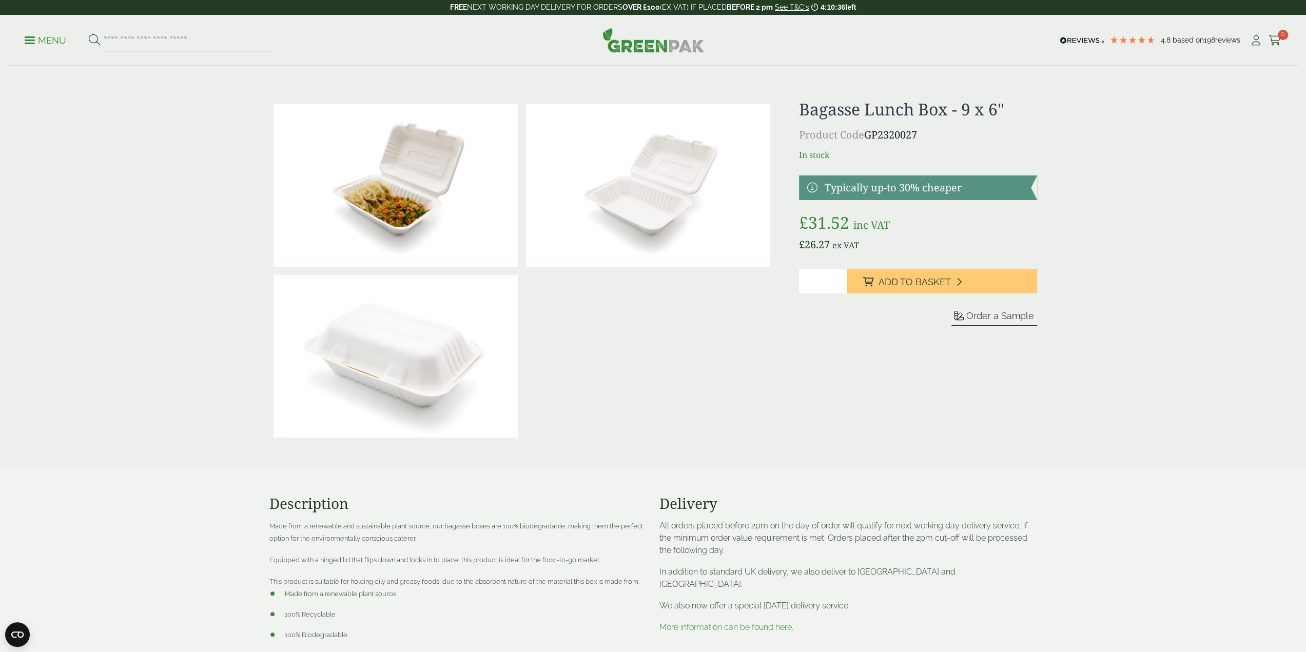
drag, startPoint x: 0, startPoint y: 0, endPoint x: 729, endPoint y: 379, distance: 821.7
click at [729, 379] on div at bounding box center [521, 271] width 505 height 342
click at [418, 207] on img at bounding box center [396, 185] width 244 height 163
click at [680, 186] on img at bounding box center [648, 185] width 244 height 163
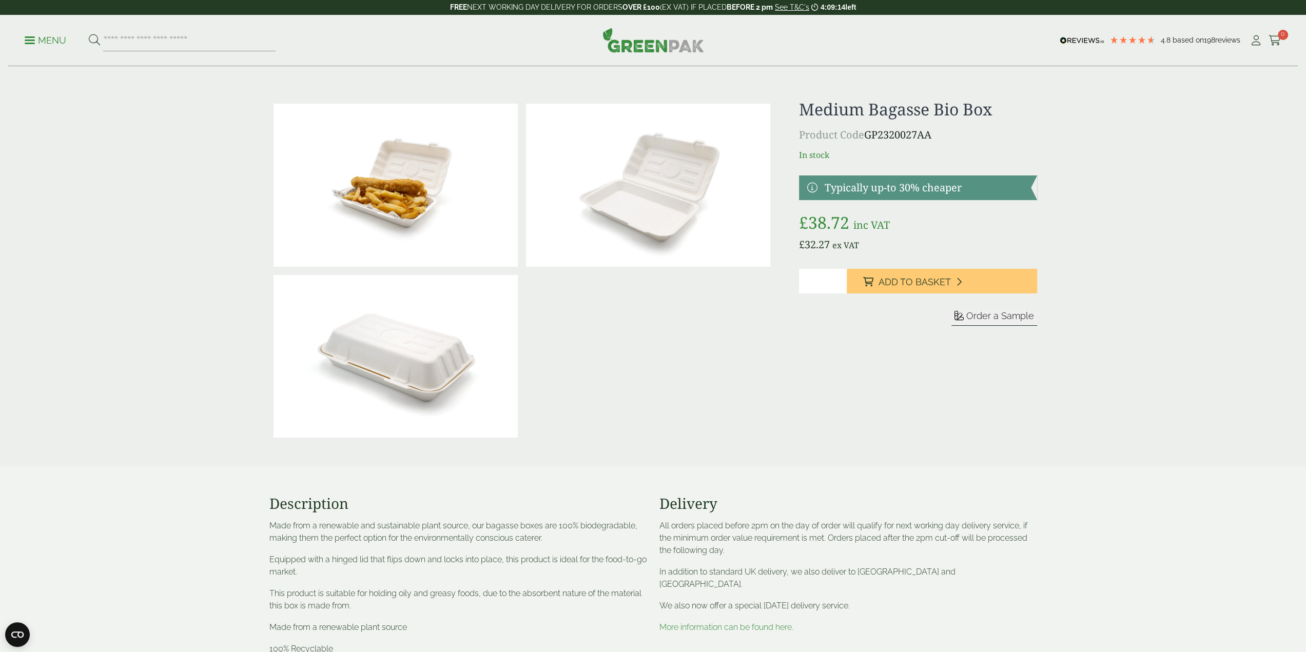
drag, startPoint x: 0, startPoint y: 0, endPoint x: 436, endPoint y: 360, distance: 565.4
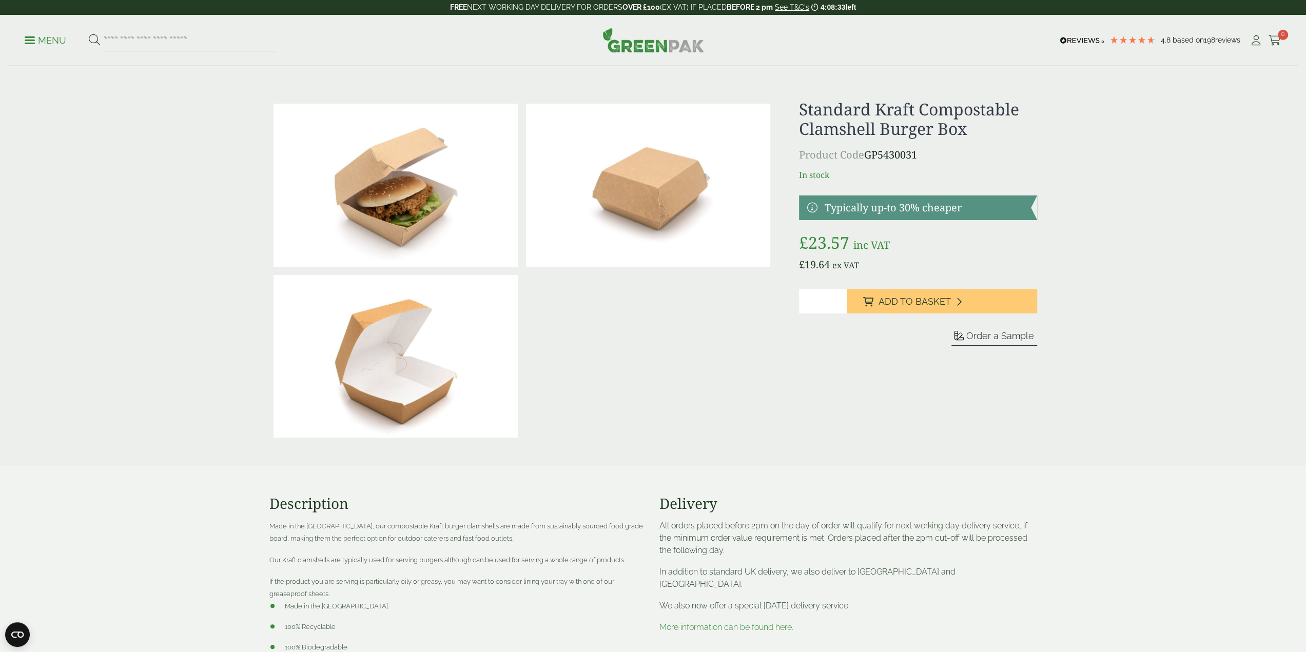
drag, startPoint x: 680, startPoint y: 204, endPoint x: 407, endPoint y: 204, distance: 273.0
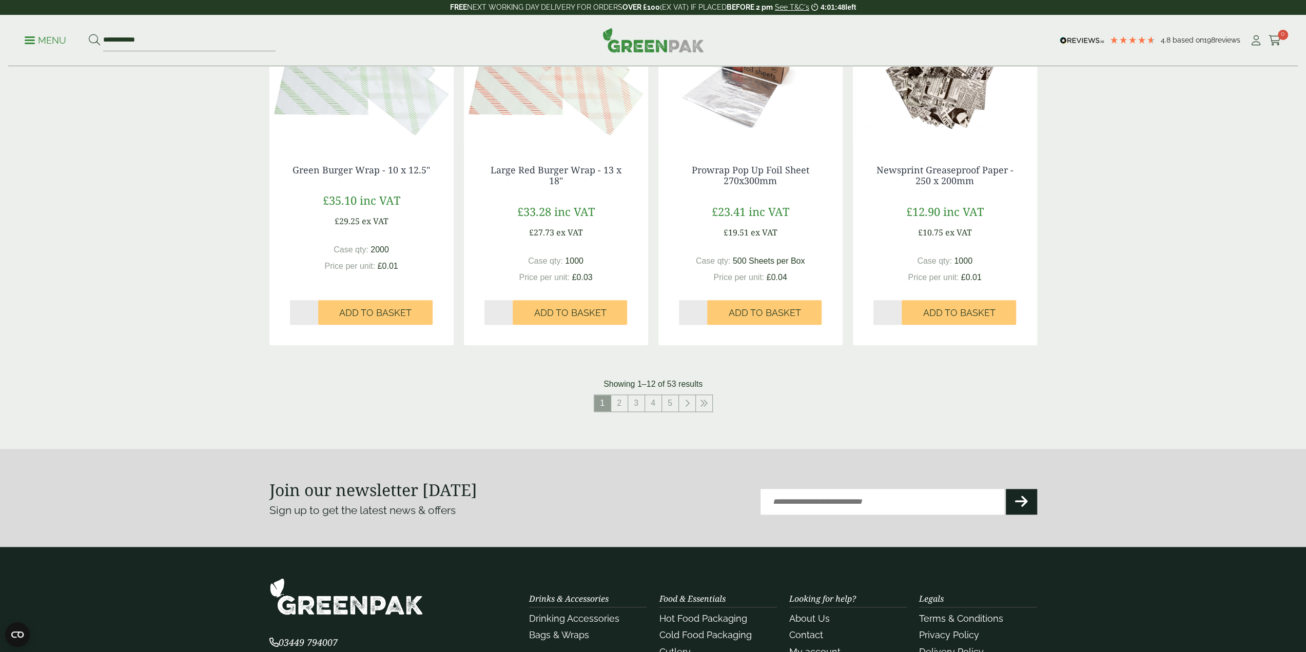
scroll to position [924, 0]
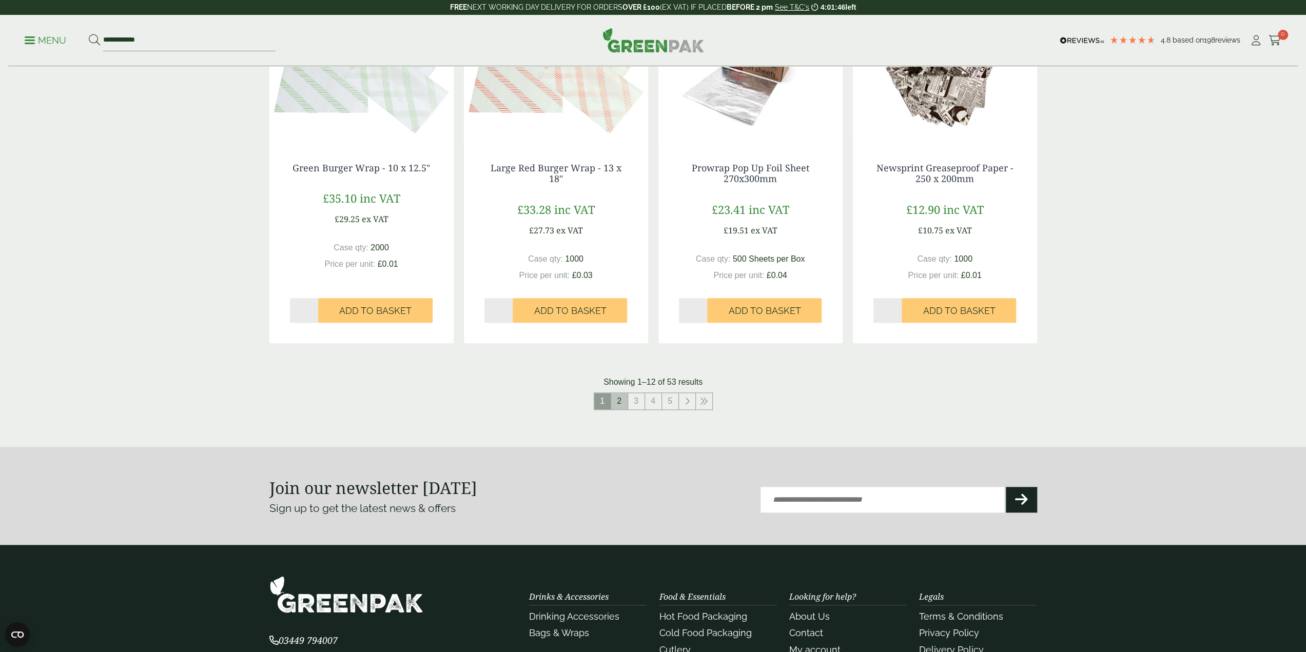
click at [620, 405] on link "2" at bounding box center [619, 401] width 16 height 16
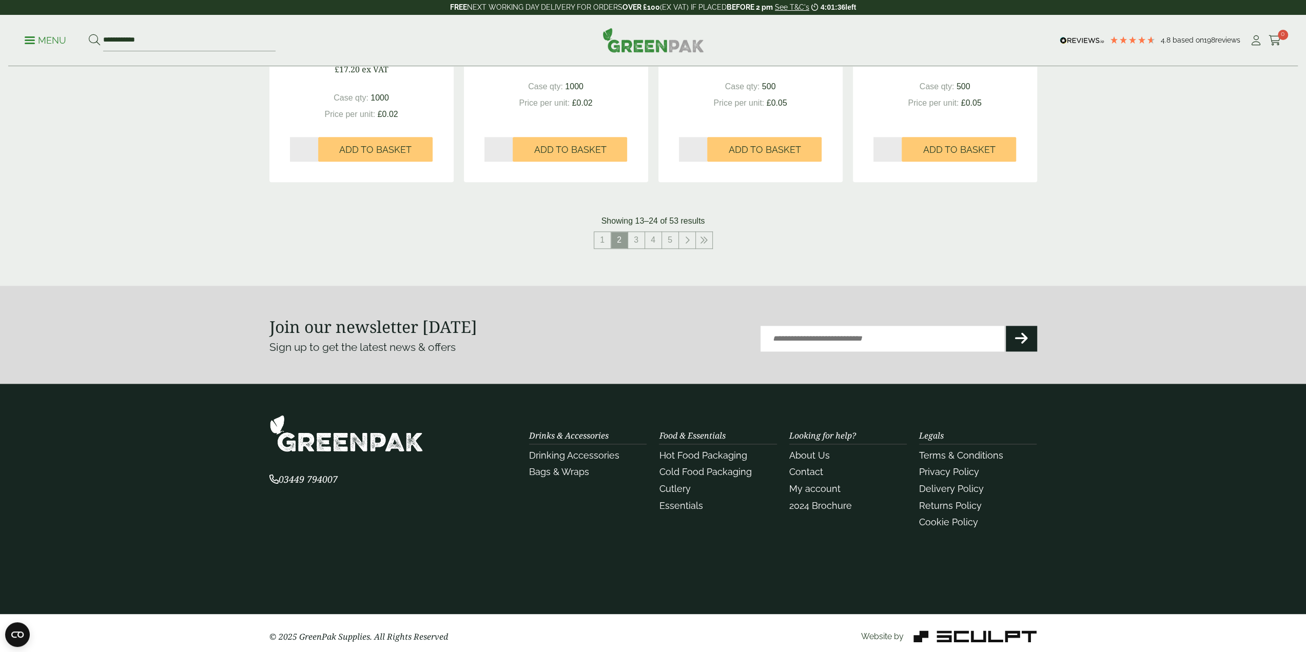
scroll to position [1091, 0]
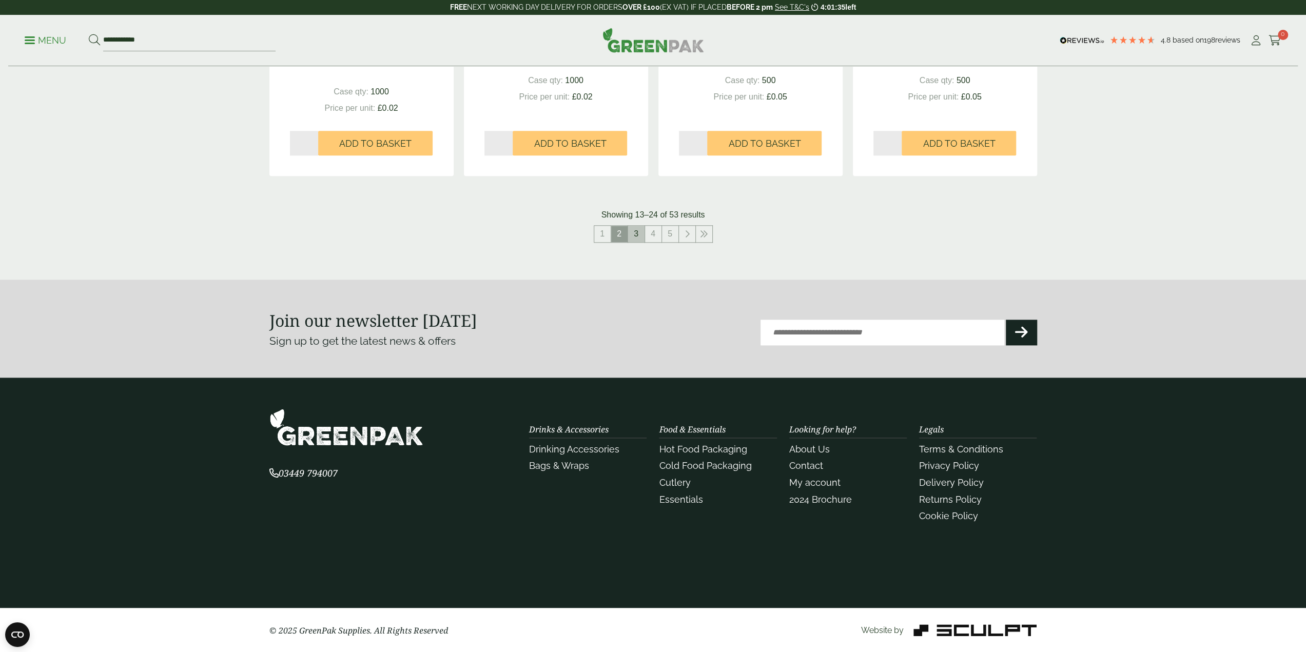
click at [639, 237] on link "3" at bounding box center [636, 234] width 16 height 16
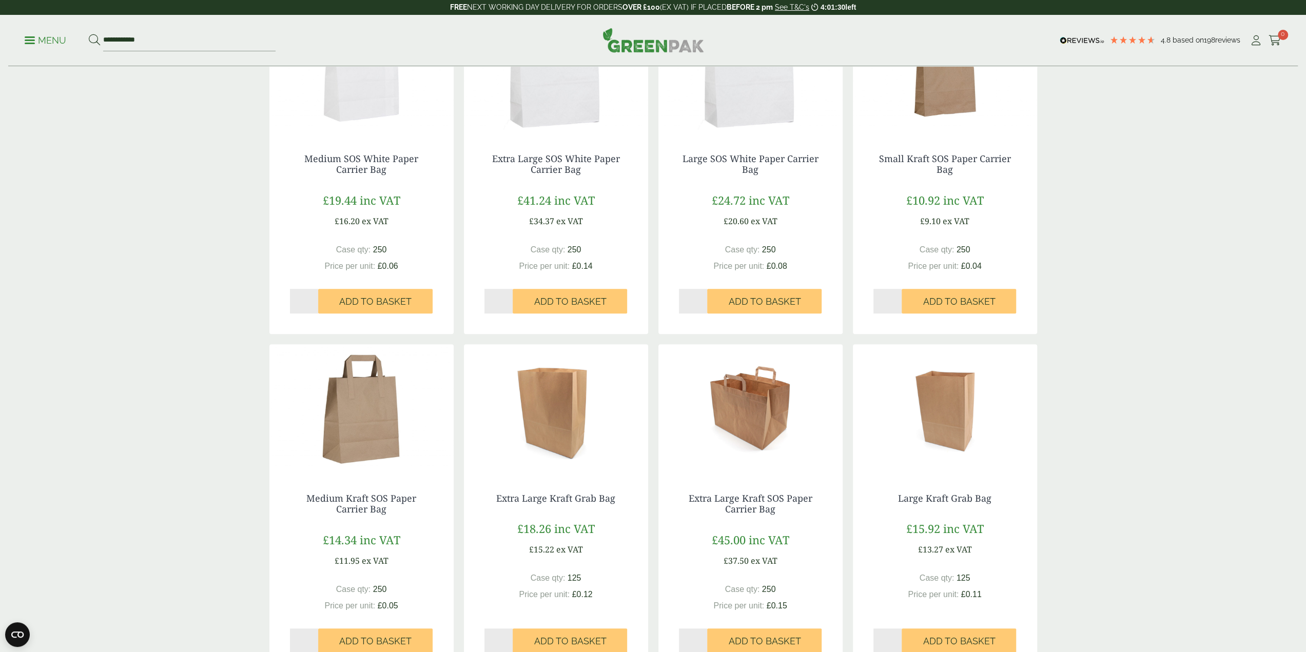
scroll to position [523, 0]
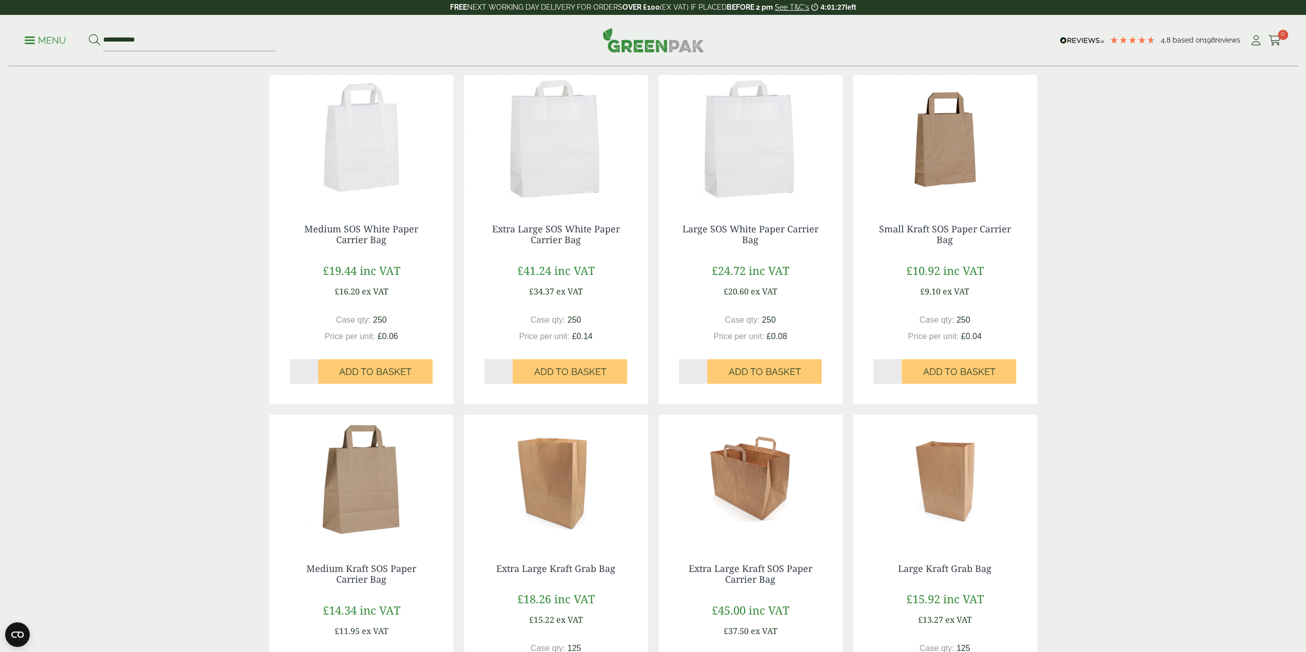
click at [553, 511] on img at bounding box center [556, 479] width 184 height 128
click at [363, 493] on img at bounding box center [361, 479] width 184 height 128
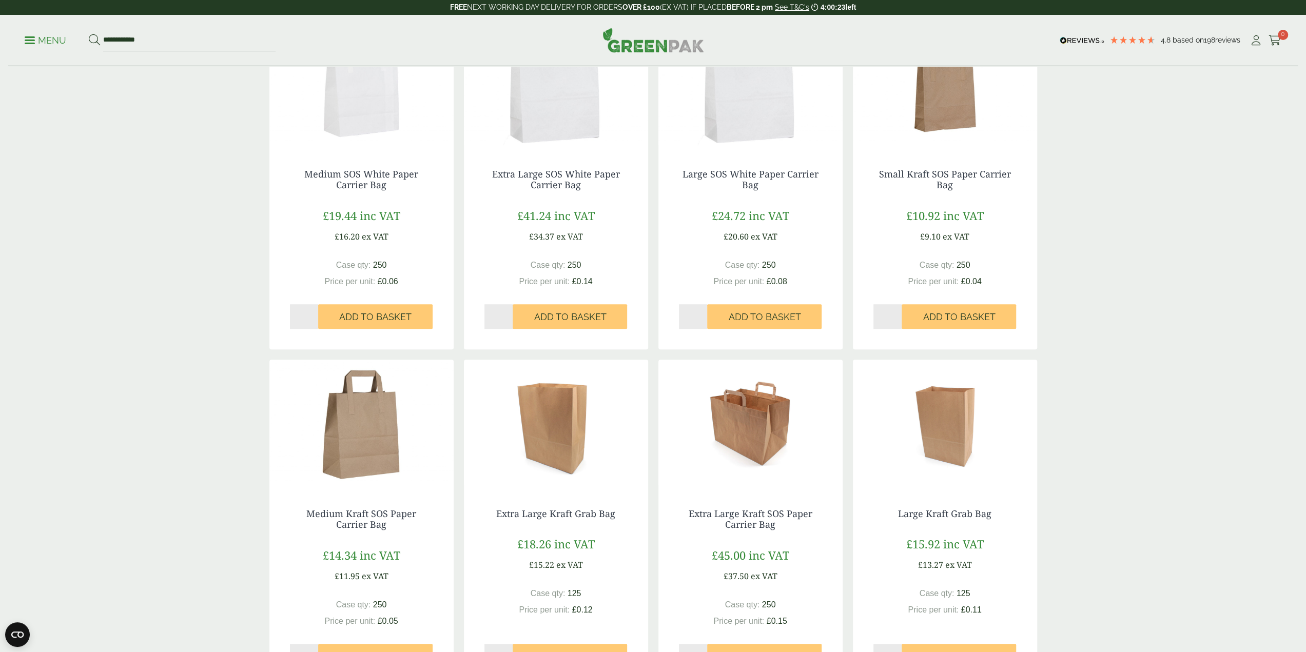
scroll to position [779, 0]
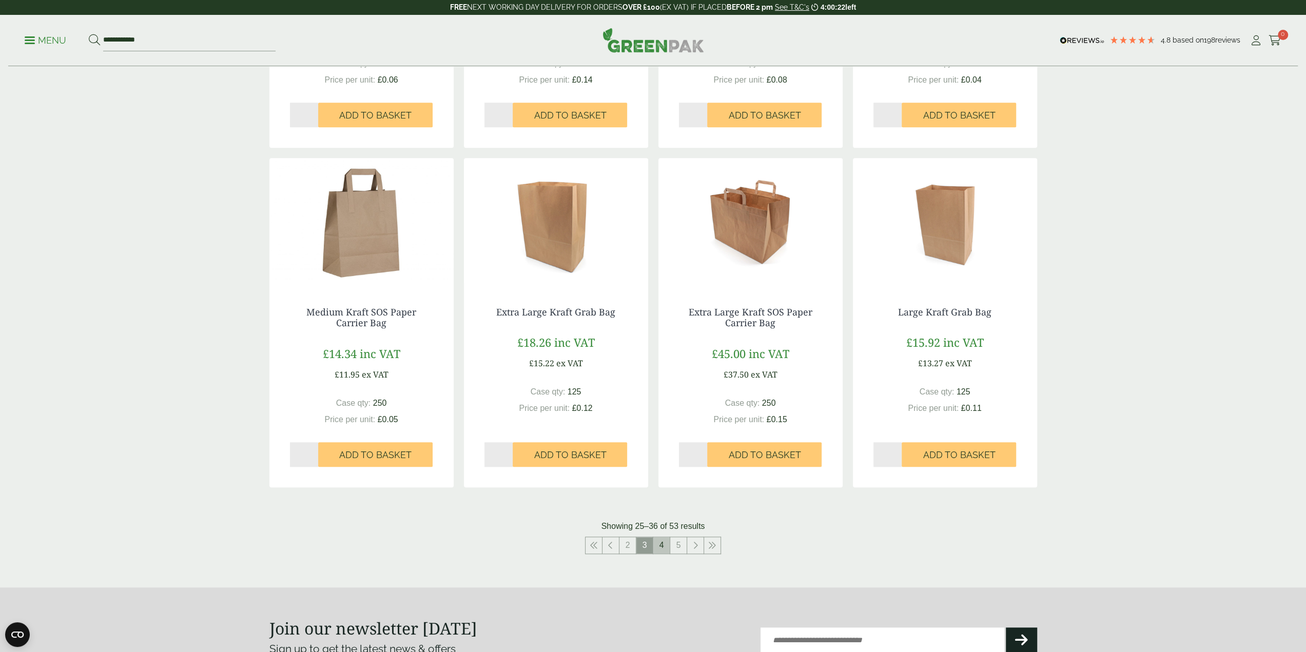
click at [664, 549] on link "4" at bounding box center [661, 545] width 16 height 16
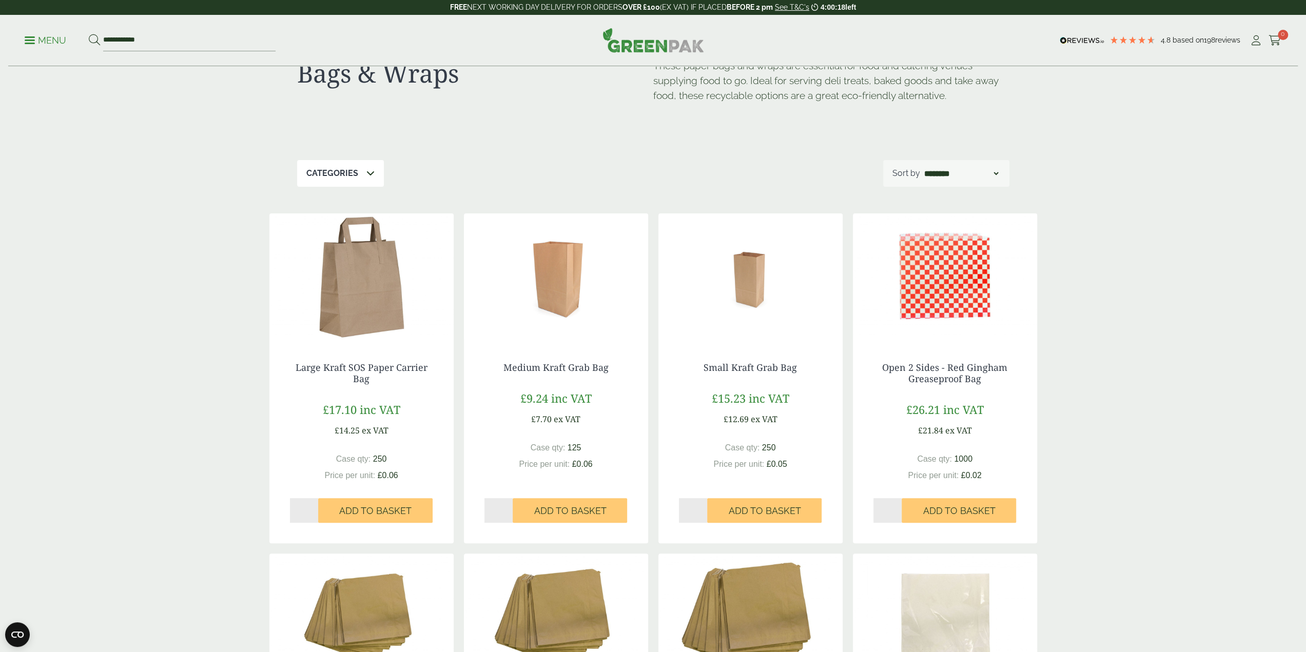
scroll to position [10, 0]
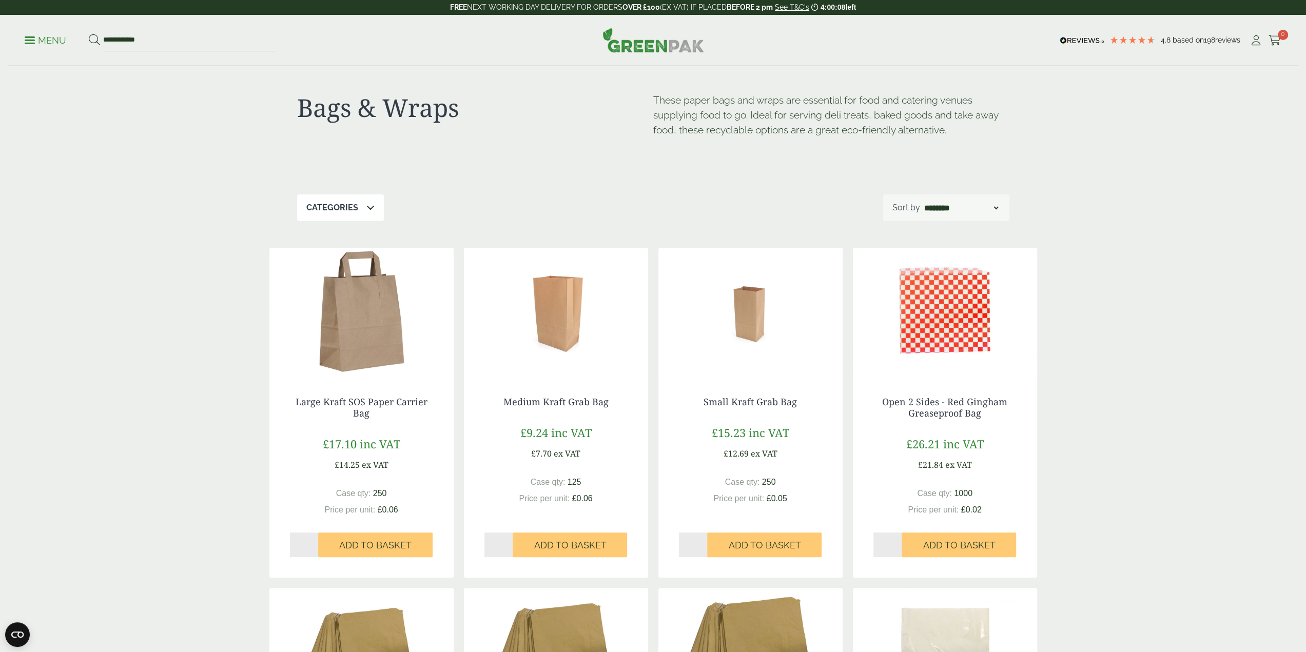
scroll to position [779, 0]
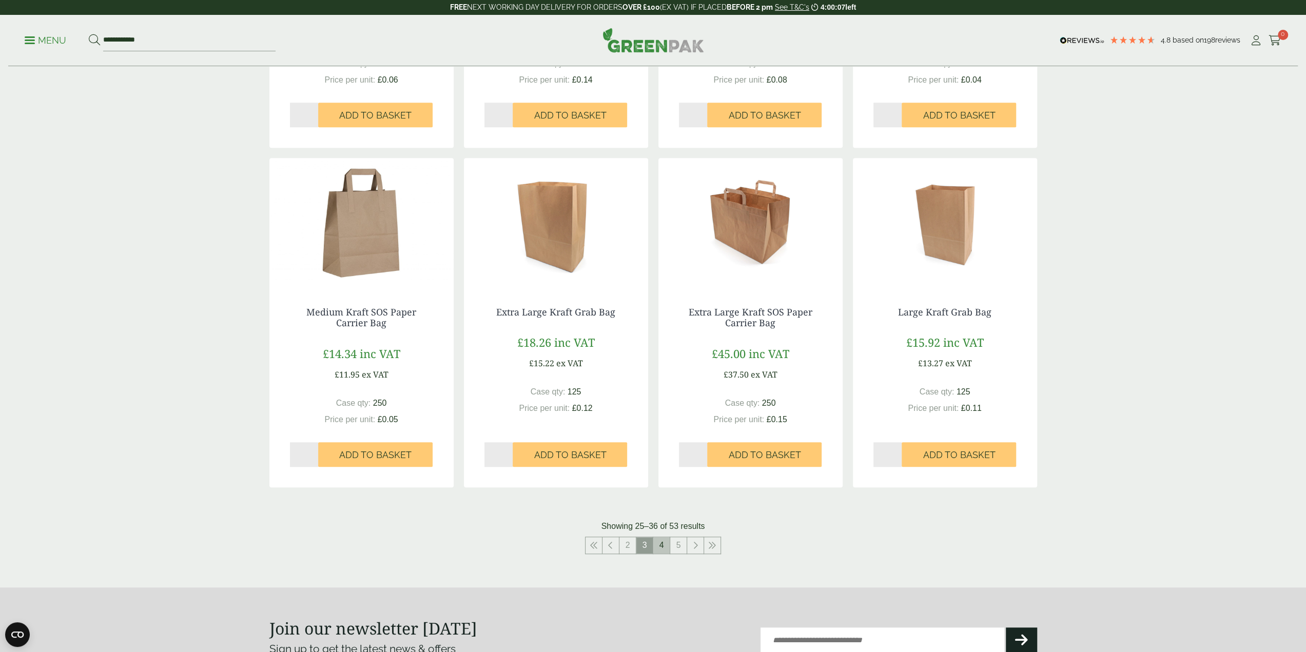
click at [659, 544] on link "4" at bounding box center [661, 545] width 16 height 16
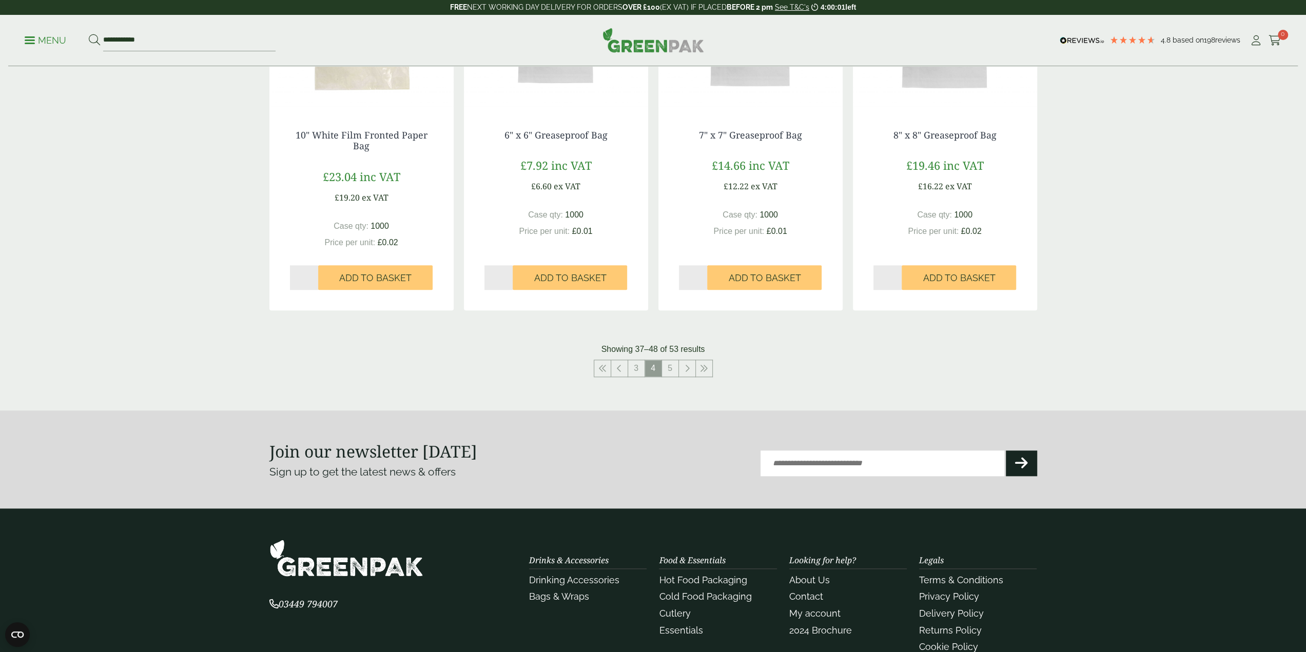
scroll to position [985, 0]
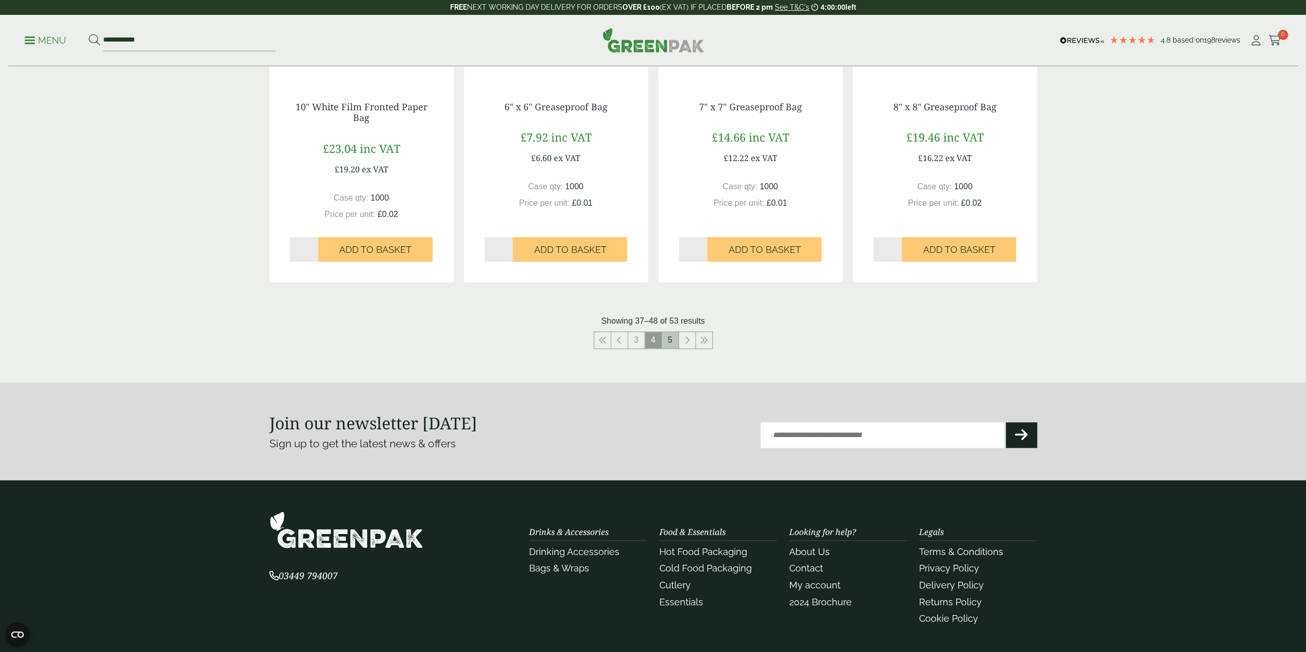
click at [670, 340] on link "5" at bounding box center [670, 340] width 16 height 16
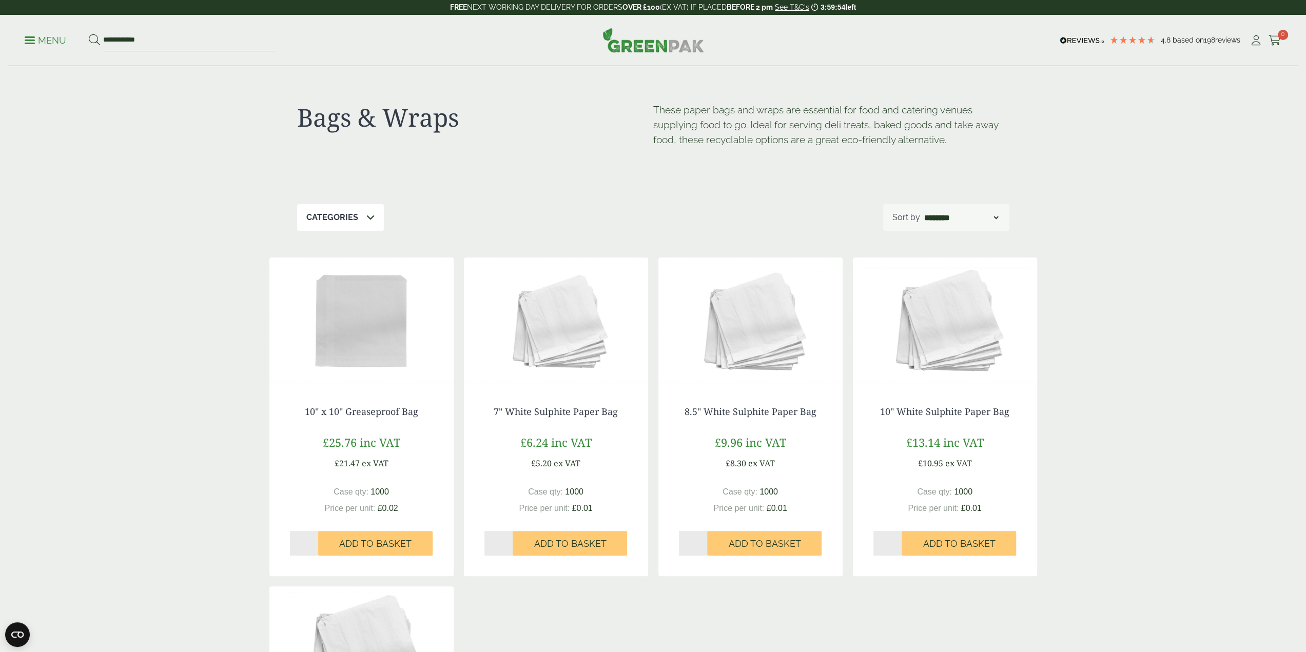
scroll to position [772, 0]
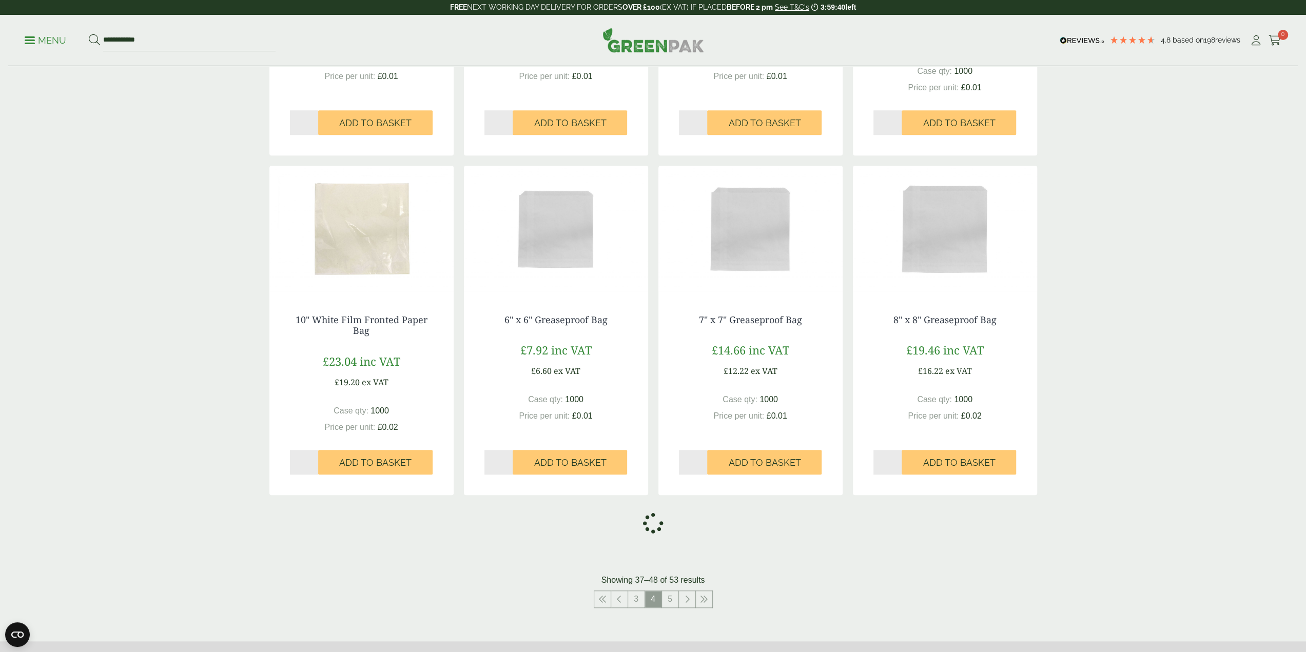
scroll to position [779, 0]
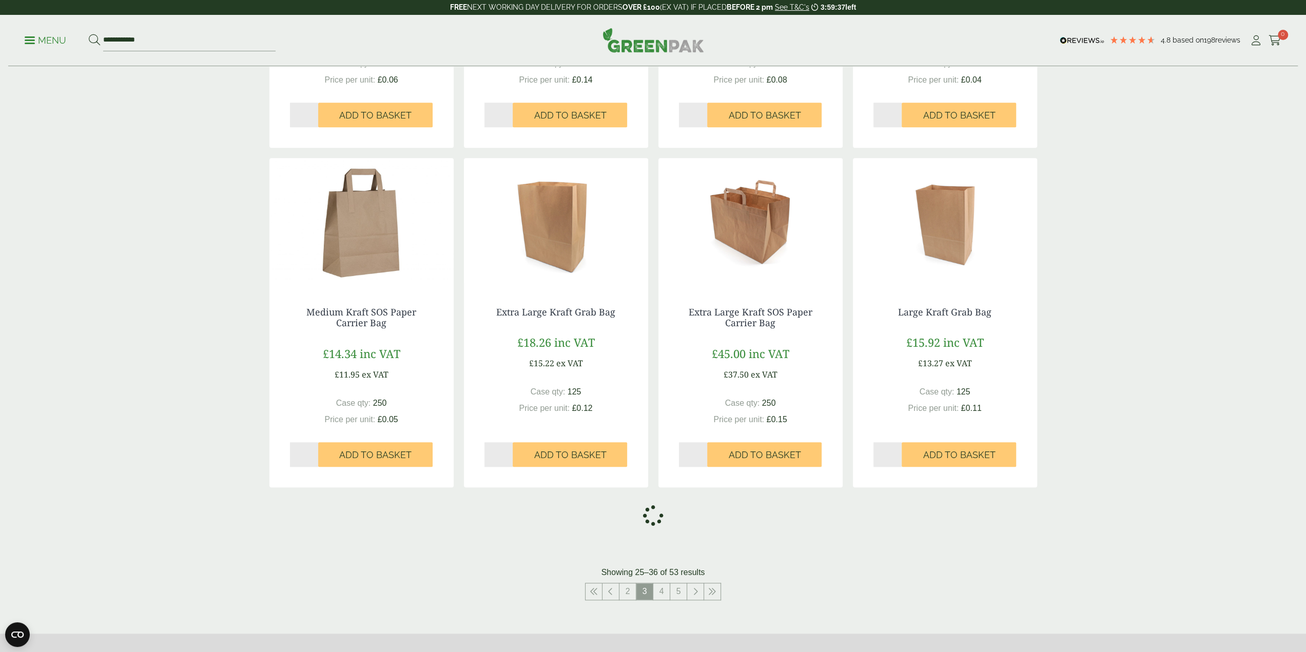
scroll to position [1091, 0]
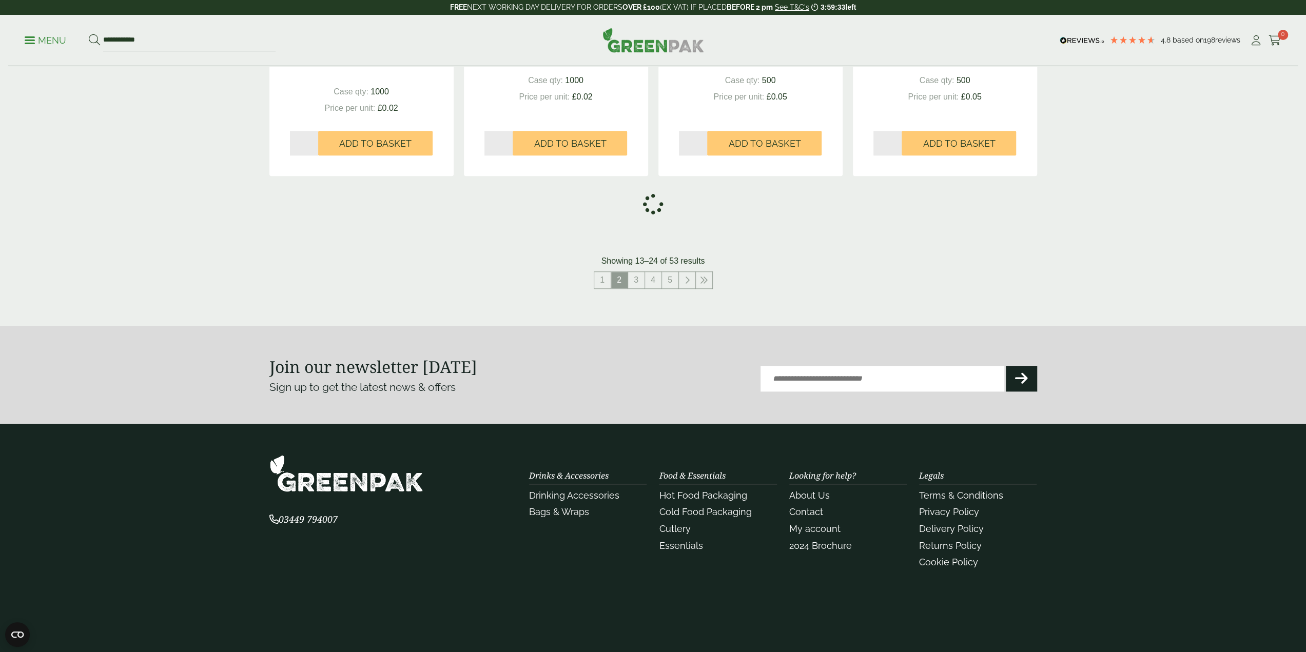
scroll to position [924, 0]
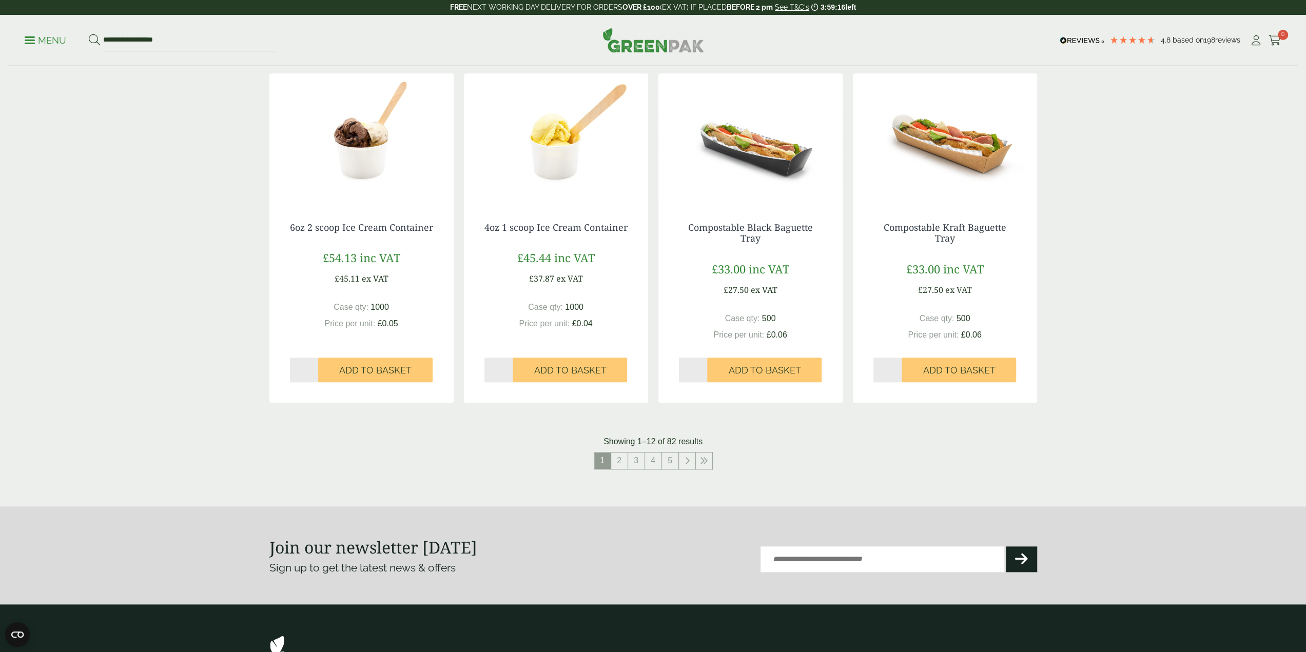
scroll to position [924, 0]
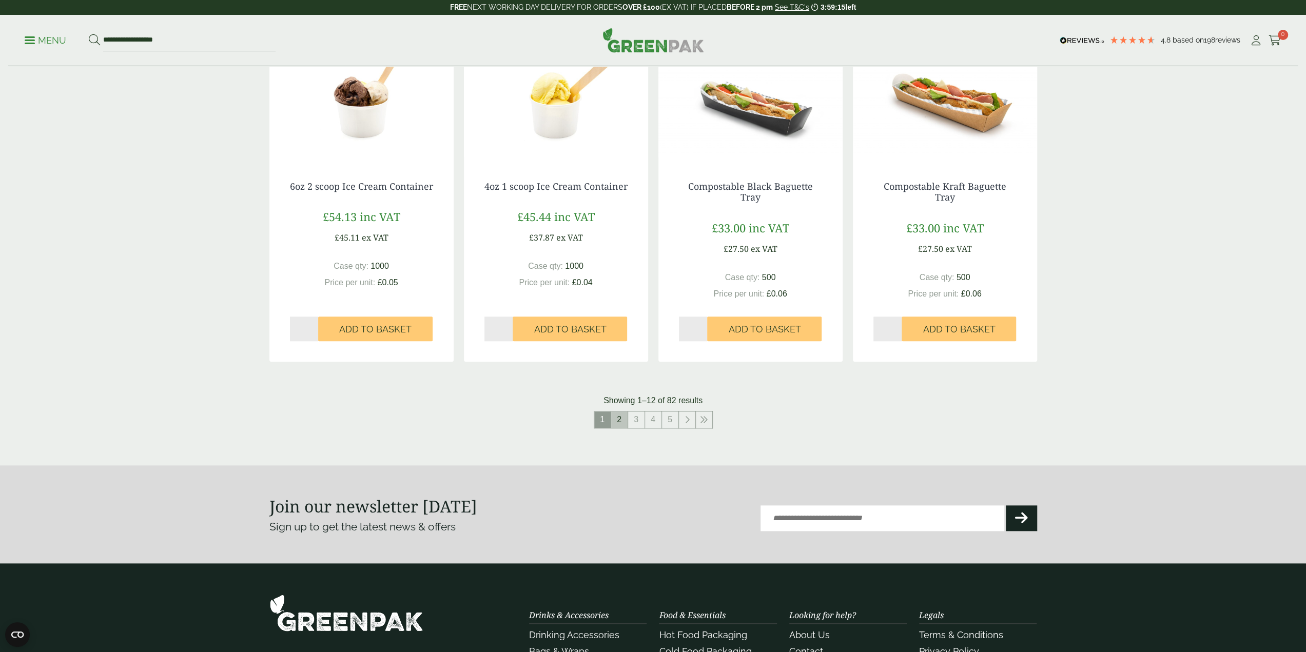
click at [618, 421] on link "2" at bounding box center [619, 420] width 16 height 16
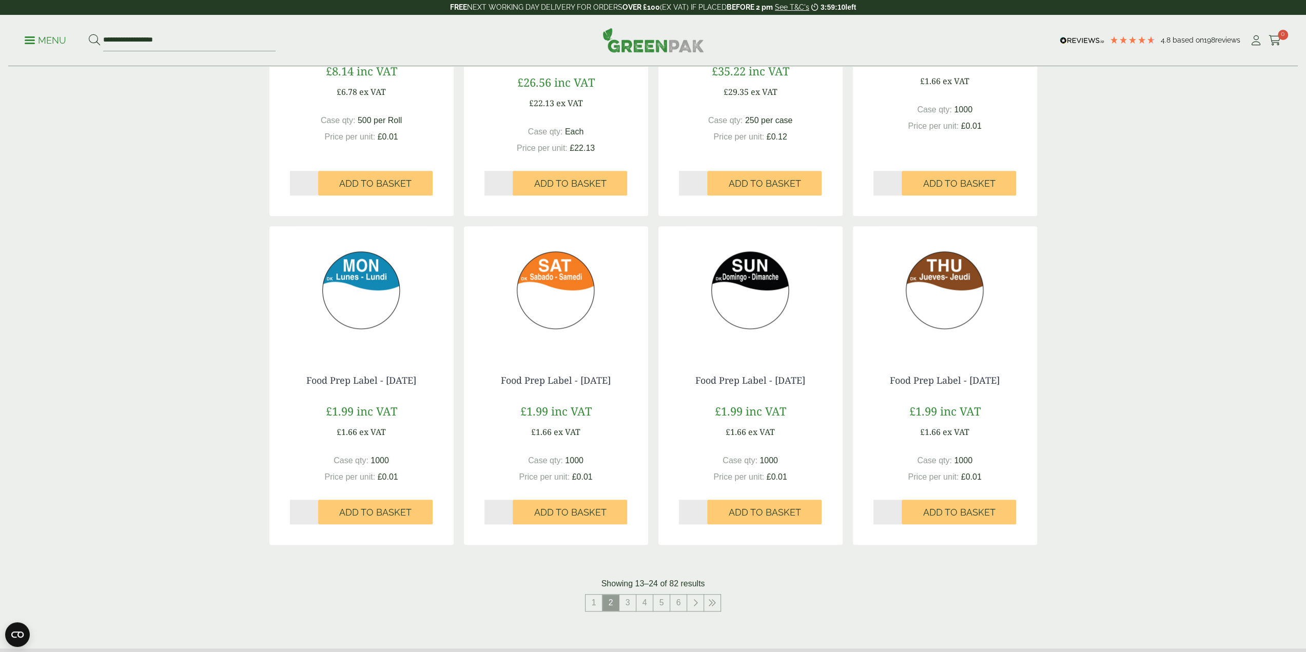
scroll to position [872, 0]
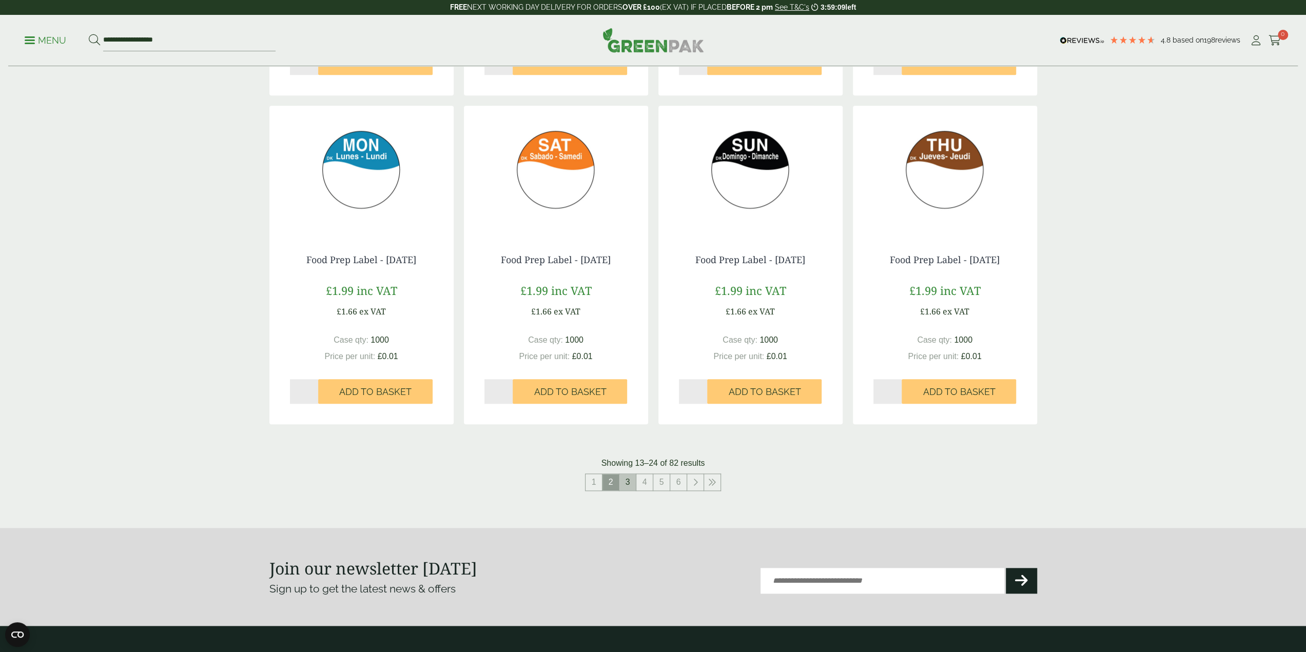
click at [622, 477] on link "3" at bounding box center [627, 482] width 16 height 16
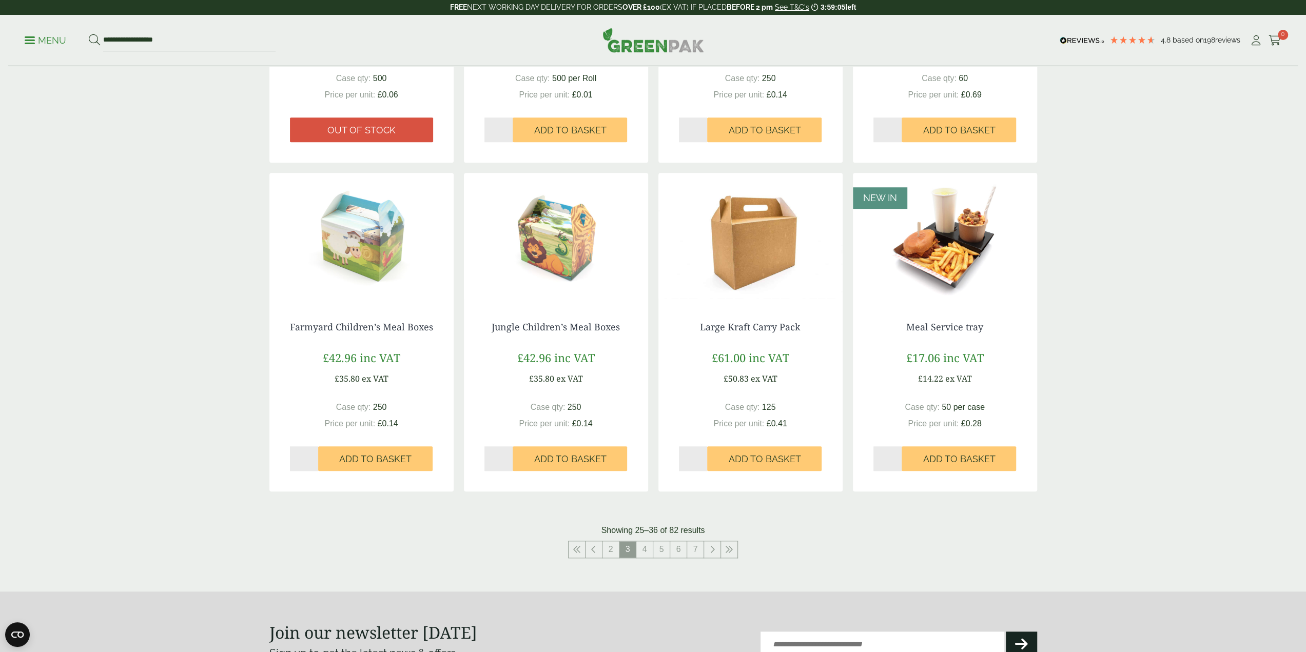
scroll to position [924, 0]
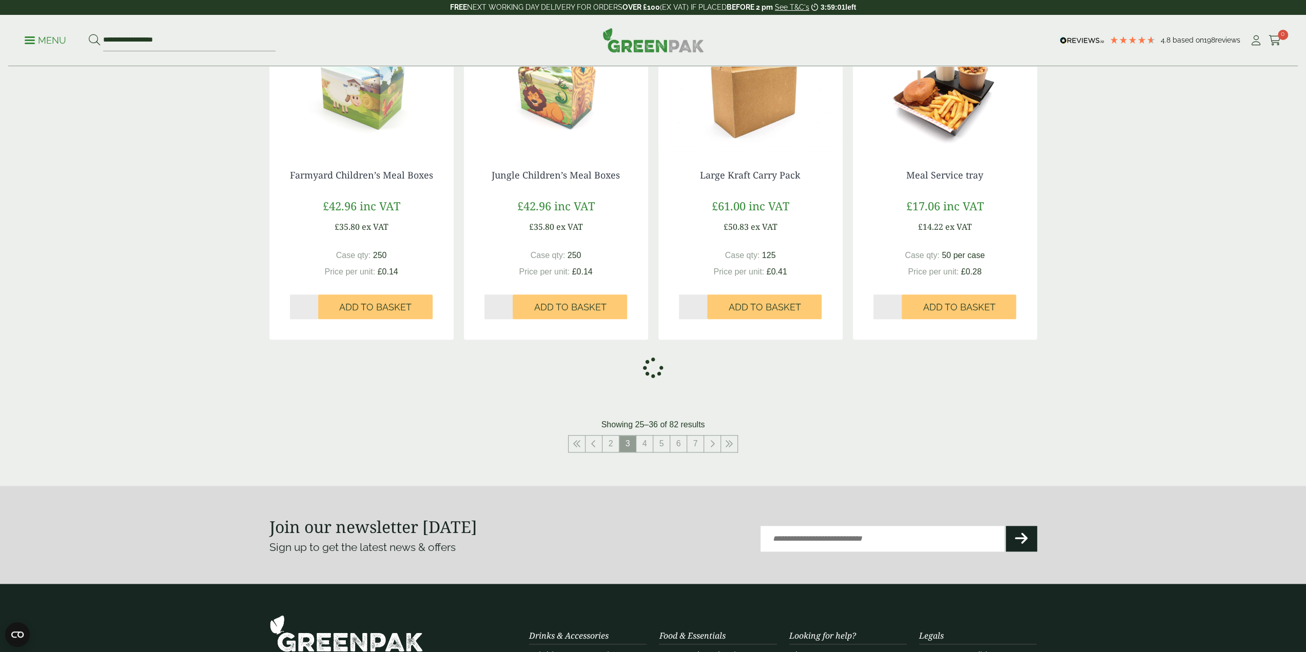
scroll to position [872, 0]
